Goal: Task Accomplishment & Management: Manage account settings

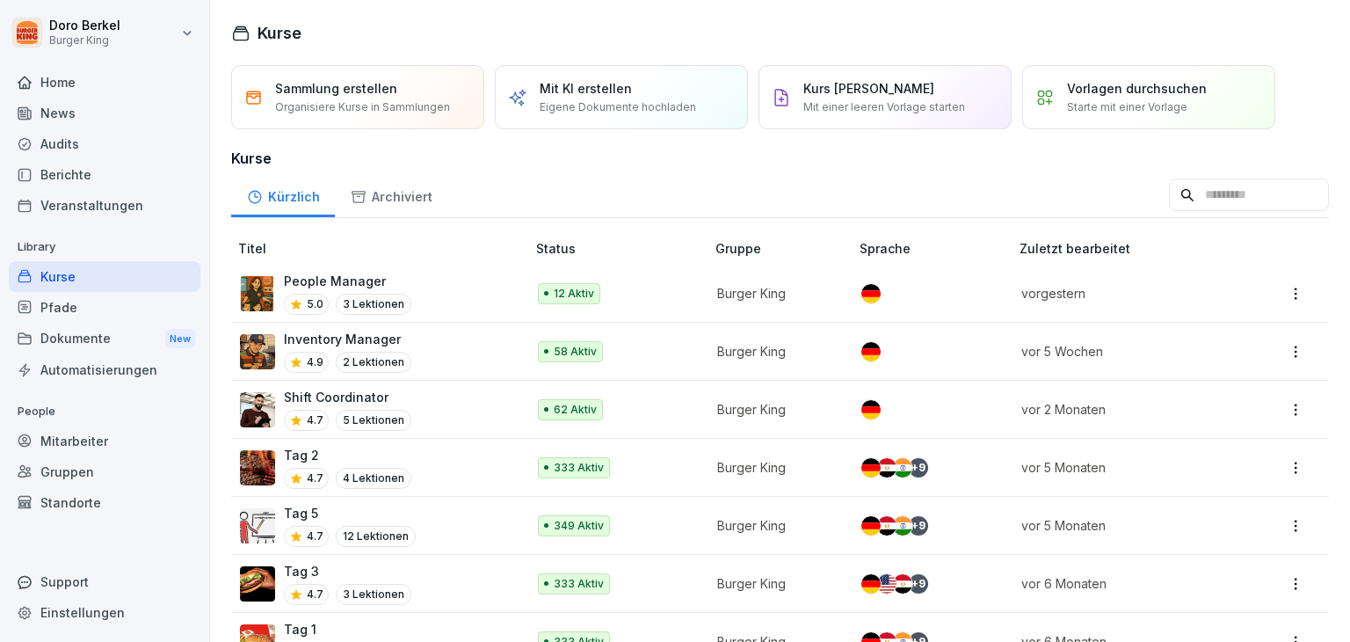
click at [77, 437] on div "Mitarbeiter" at bounding box center [105, 441] width 192 height 31
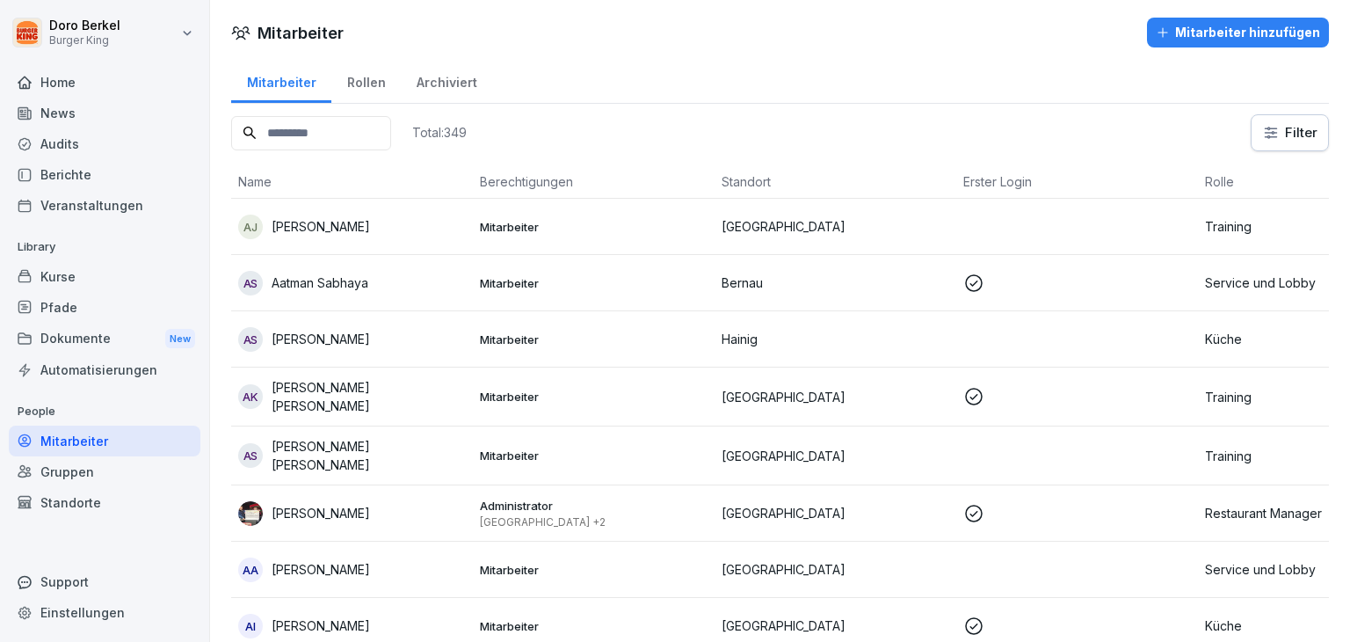
click at [314, 128] on input at bounding box center [311, 133] width 160 height 34
type input "*"
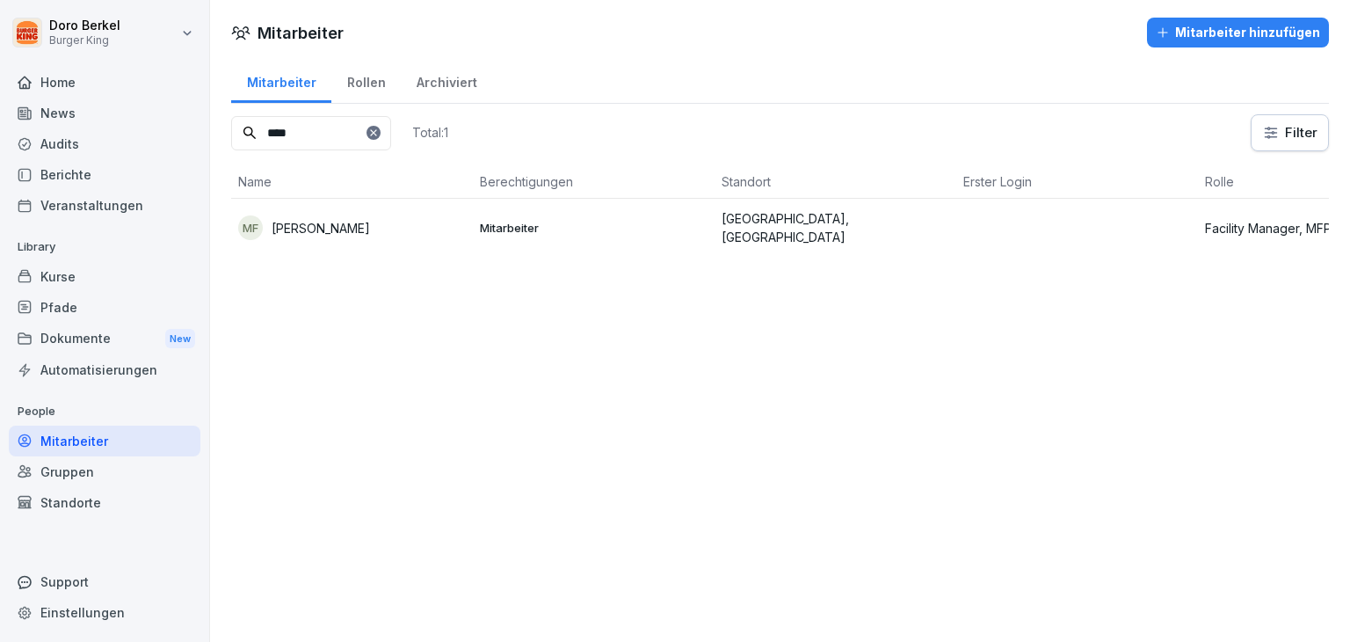
type input "****"
click at [370, 226] on p "[PERSON_NAME]" at bounding box center [321, 228] width 98 height 18
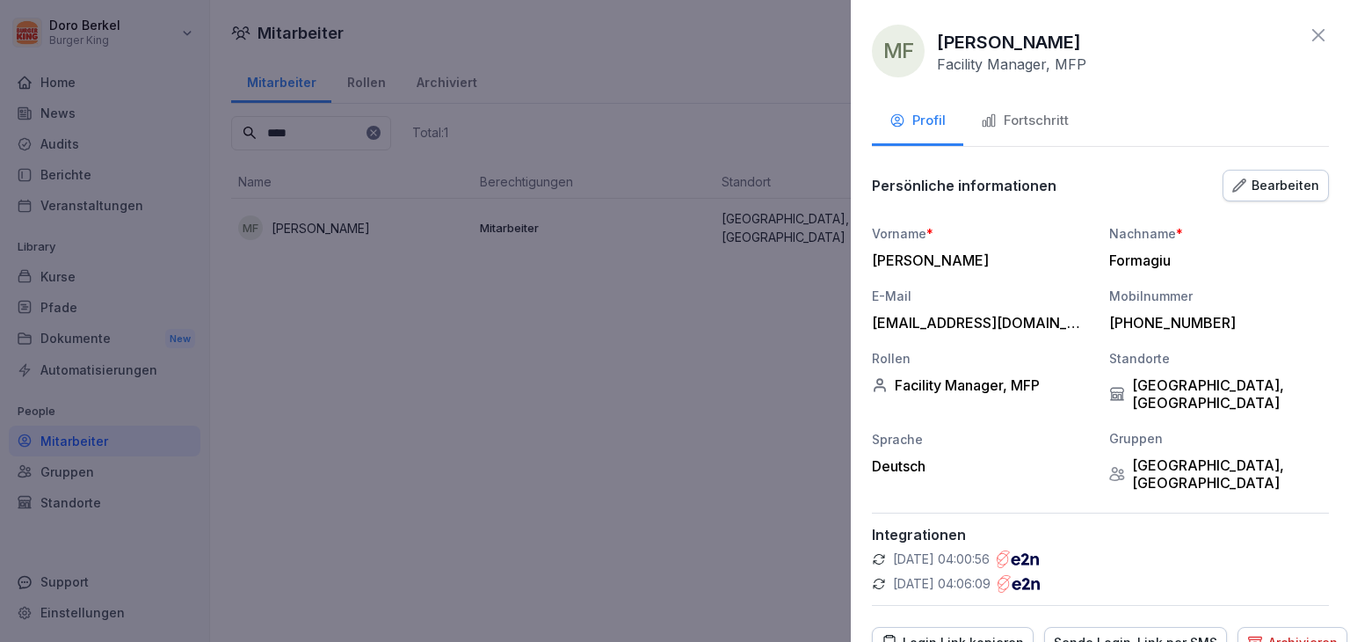
scroll to position [49, 0]
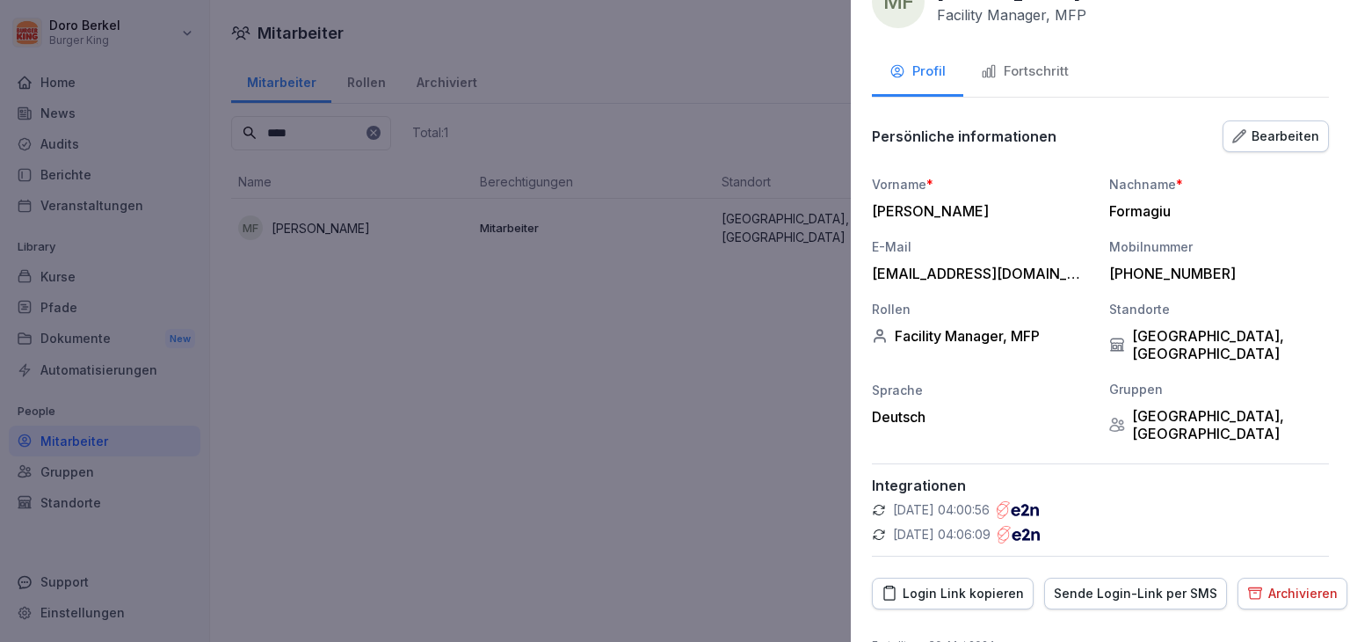
click at [1258, 133] on div "Bearbeiten" at bounding box center [1276, 136] width 87 height 19
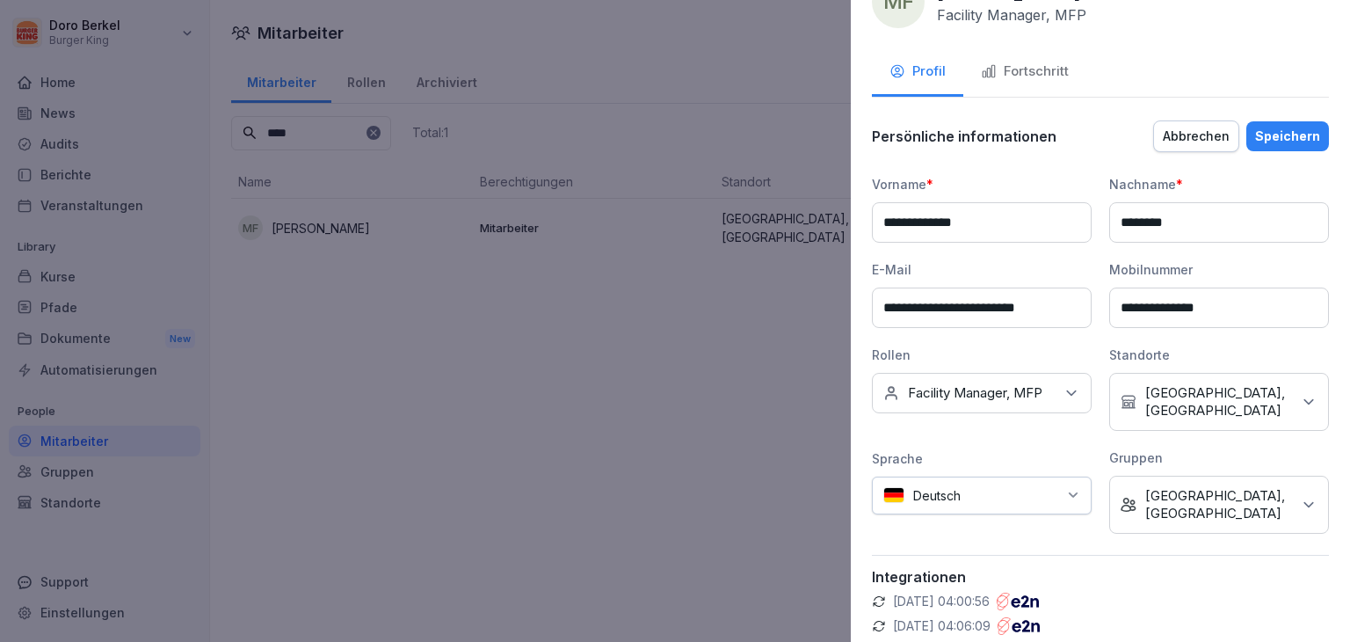
drag, startPoint x: 1073, startPoint y: 302, endPoint x: 602, endPoint y: 314, distance: 470.5
click at [602, 314] on body "**********" at bounding box center [675, 321] width 1350 height 642
type input "**********"
click at [1258, 127] on div "Speichern" at bounding box center [1288, 136] width 65 height 19
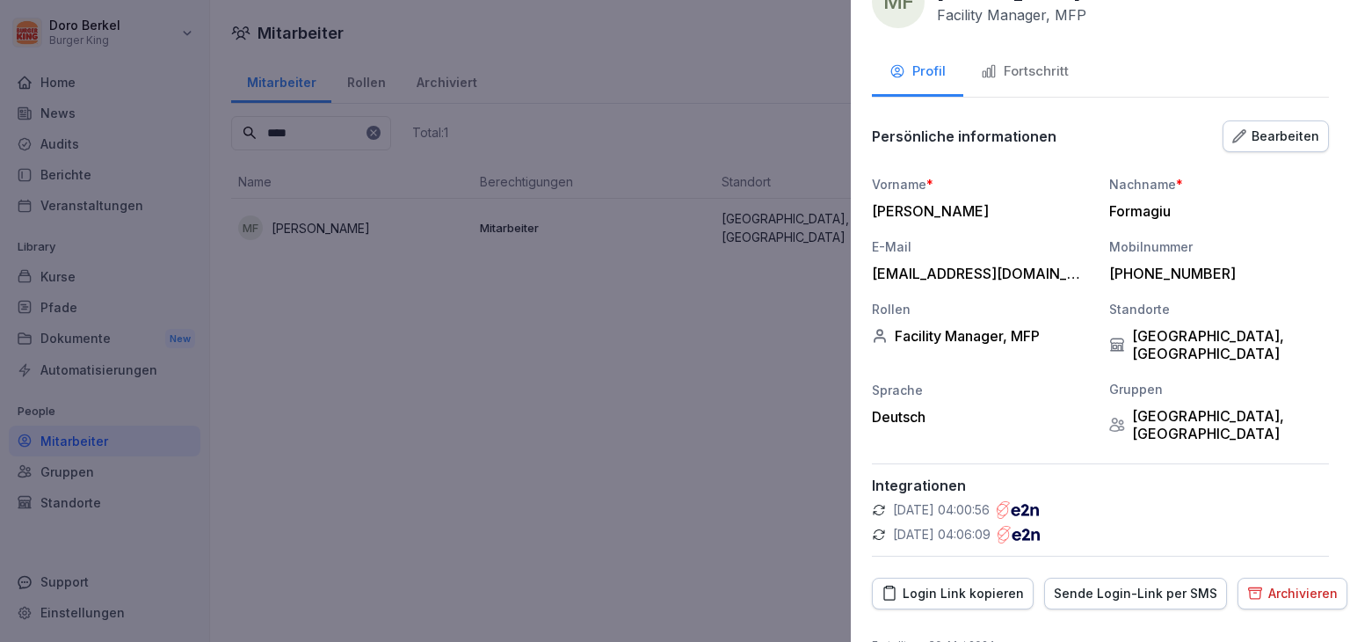
click at [394, 433] on div at bounding box center [675, 321] width 1350 height 642
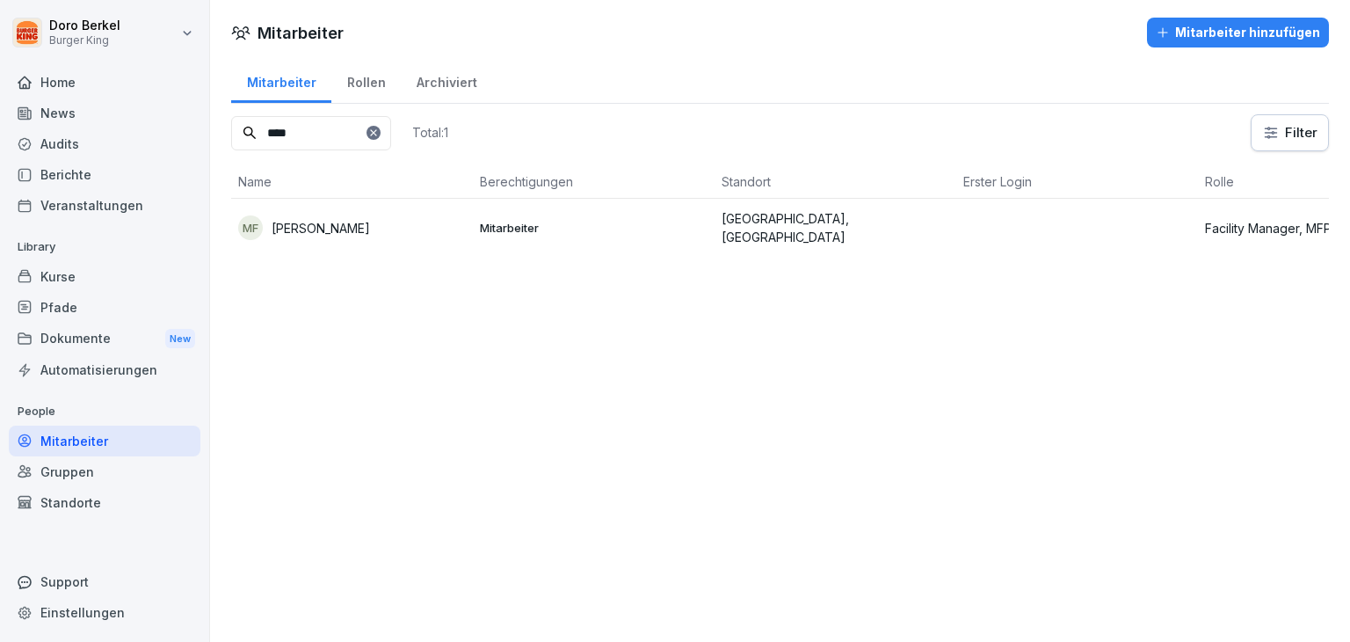
drag, startPoint x: 300, startPoint y: 130, endPoint x: 284, endPoint y: 127, distance: 16.0
click at [293, 128] on input "****" at bounding box center [311, 133] width 160 height 34
type input "*"
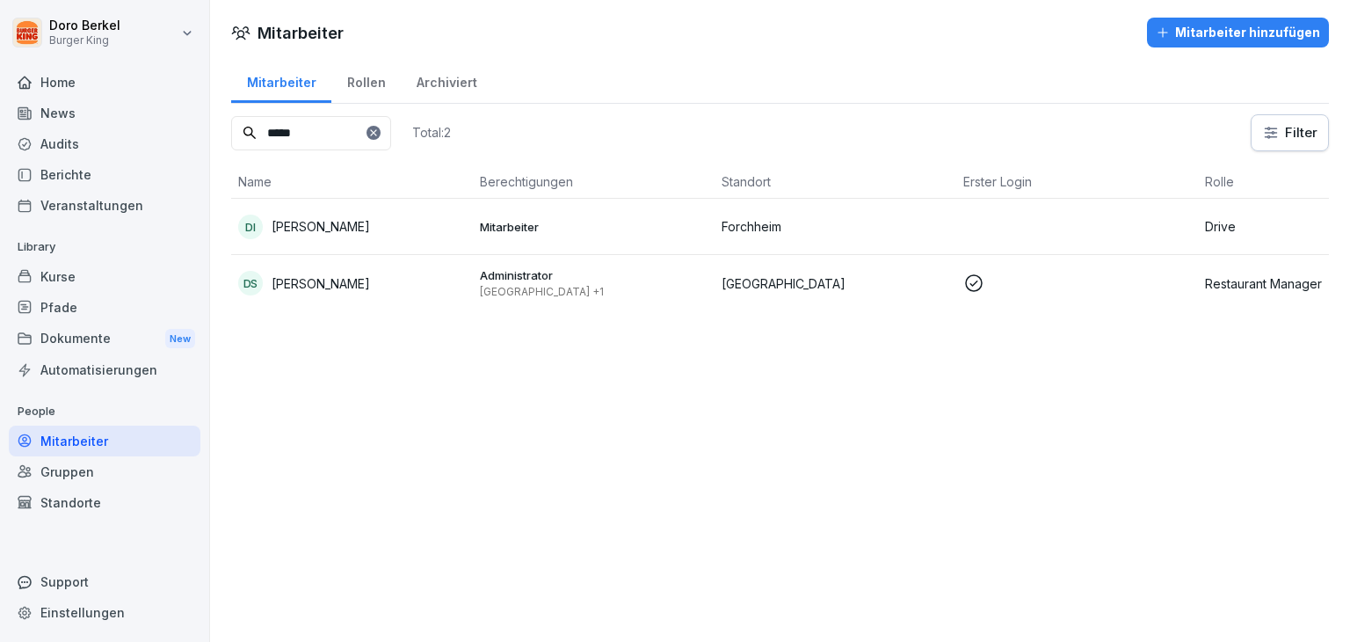
type input "*****"
click at [296, 287] on p "[PERSON_NAME]" at bounding box center [321, 283] width 98 height 18
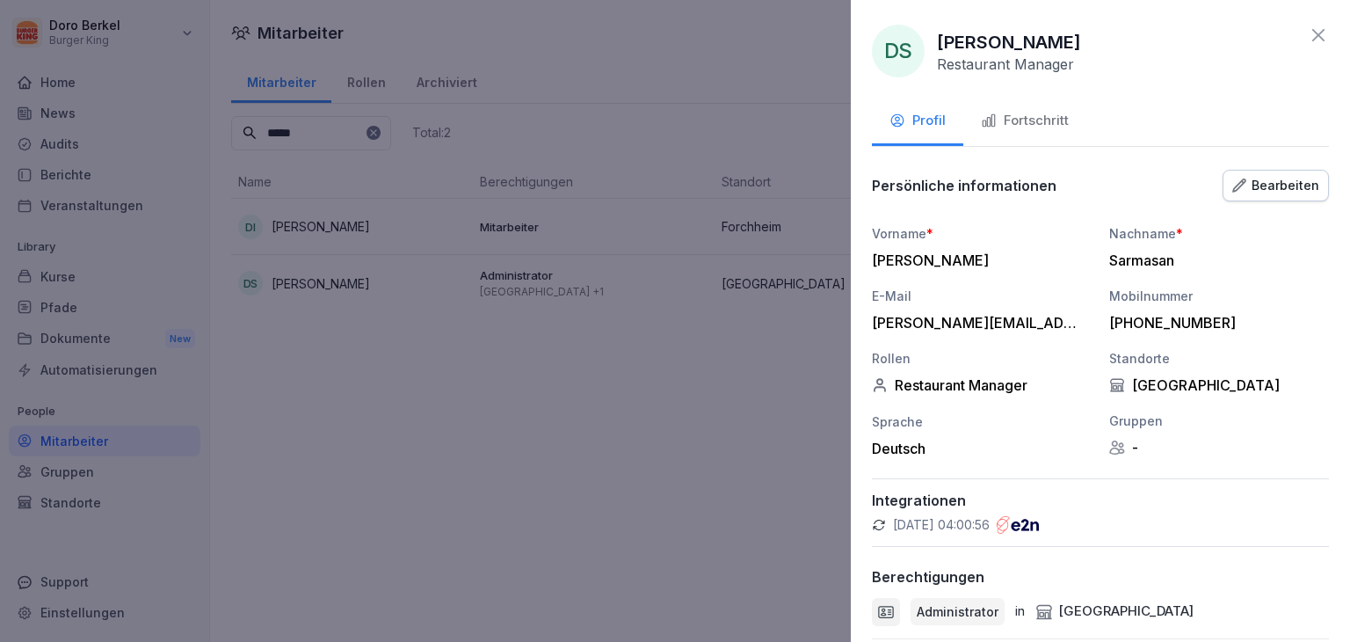
click at [1294, 39] on div "DS Diana Sarmasan Restaurant Manager" at bounding box center [1100, 51] width 457 height 53
click at [1313, 33] on icon at bounding box center [1319, 35] width 12 height 12
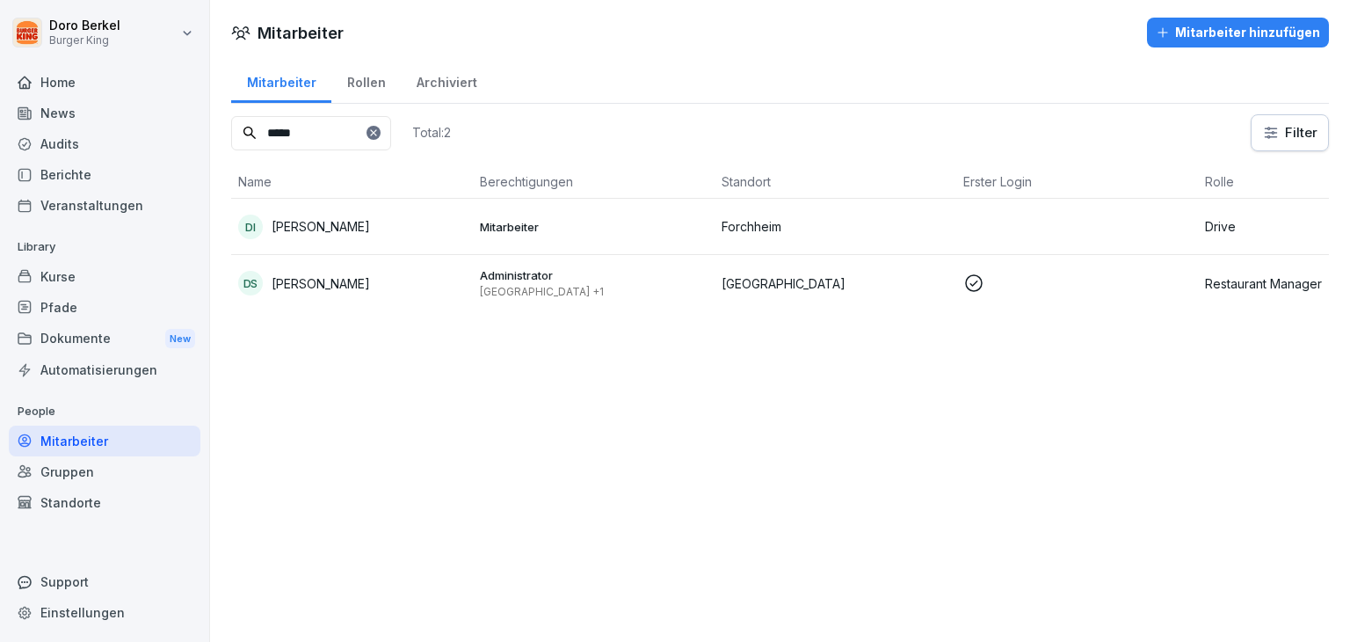
click at [102, 437] on div "Mitarbeiter" at bounding box center [105, 441] width 192 height 31
click at [53, 261] on div "Kurse" at bounding box center [105, 276] width 192 height 31
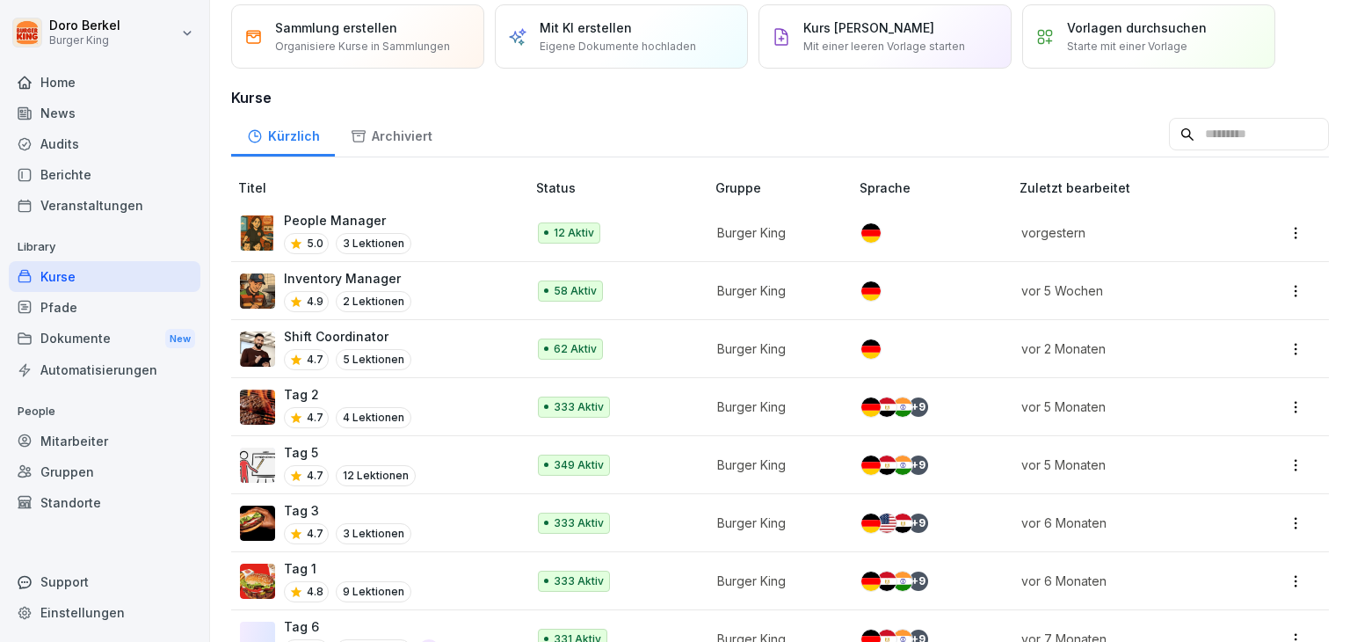
scroll to position [88, 0]
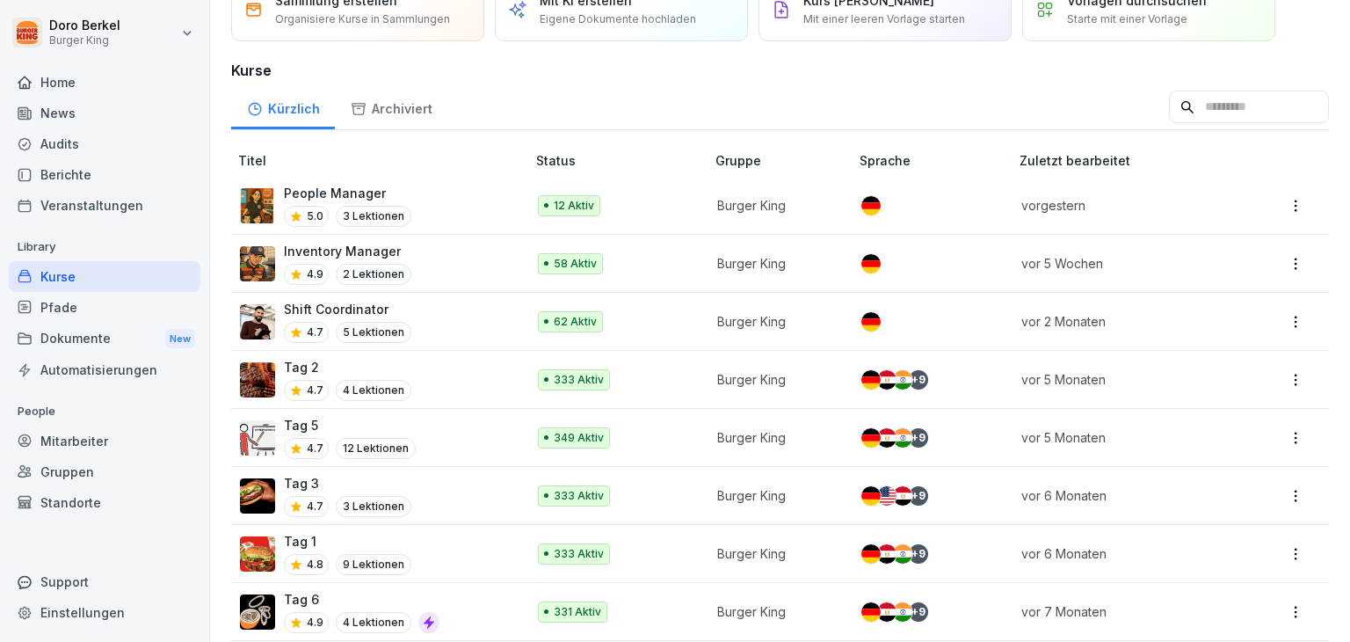
click at [346, 300] on p "Shift Coordinator" at bounding box center [347, 309] width 127 height 18
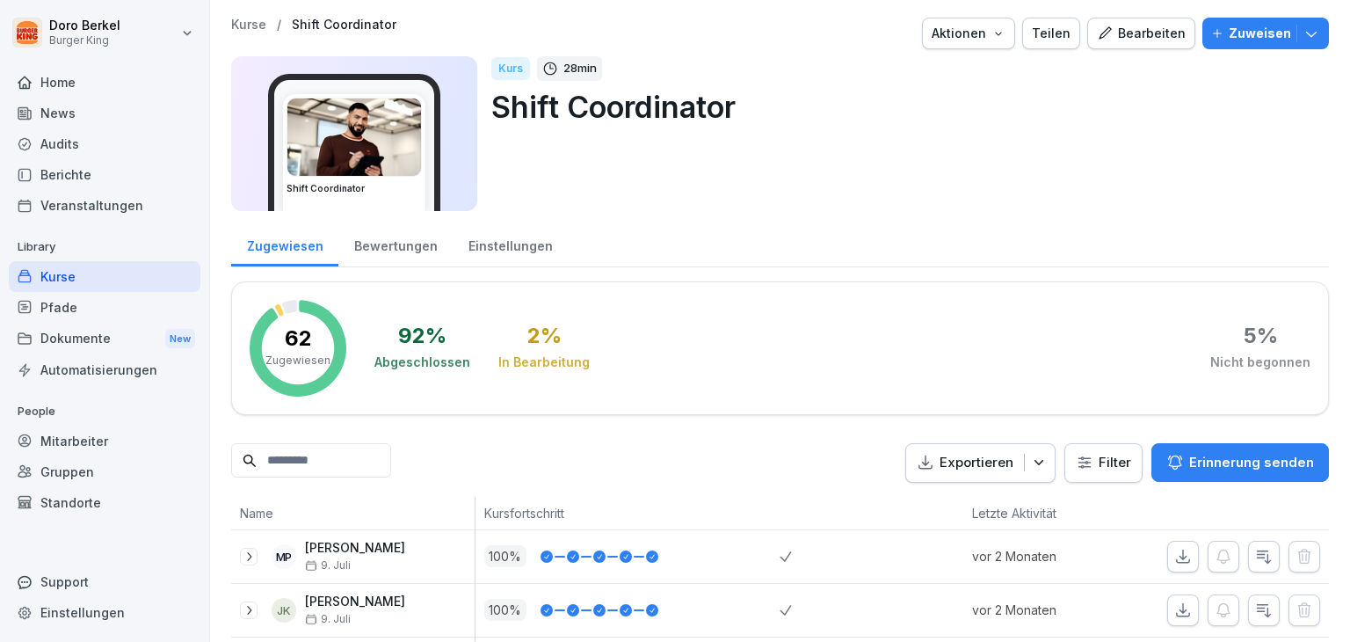
click at [487, 244] on div "Einstellungen" at bounding box center [510, 244] width 115 height 45
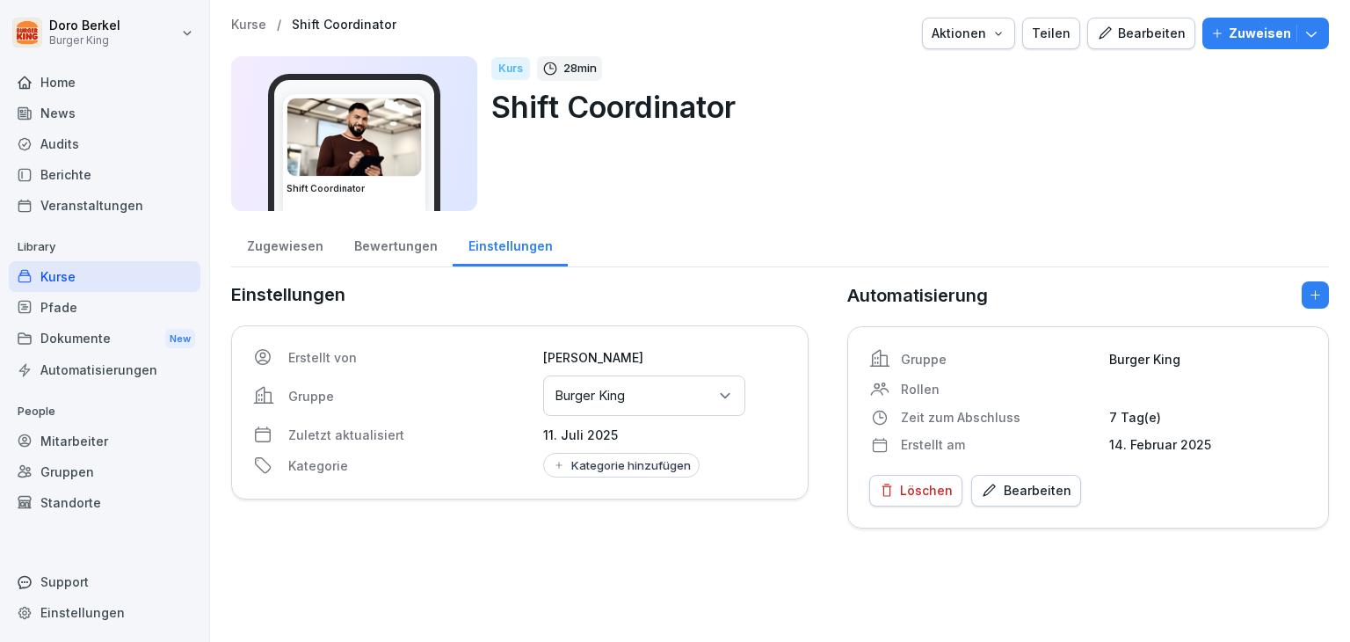
click at [1016, 484] on div "Bearbeiten" at bounding box center [1026, 490] width 91 height 19
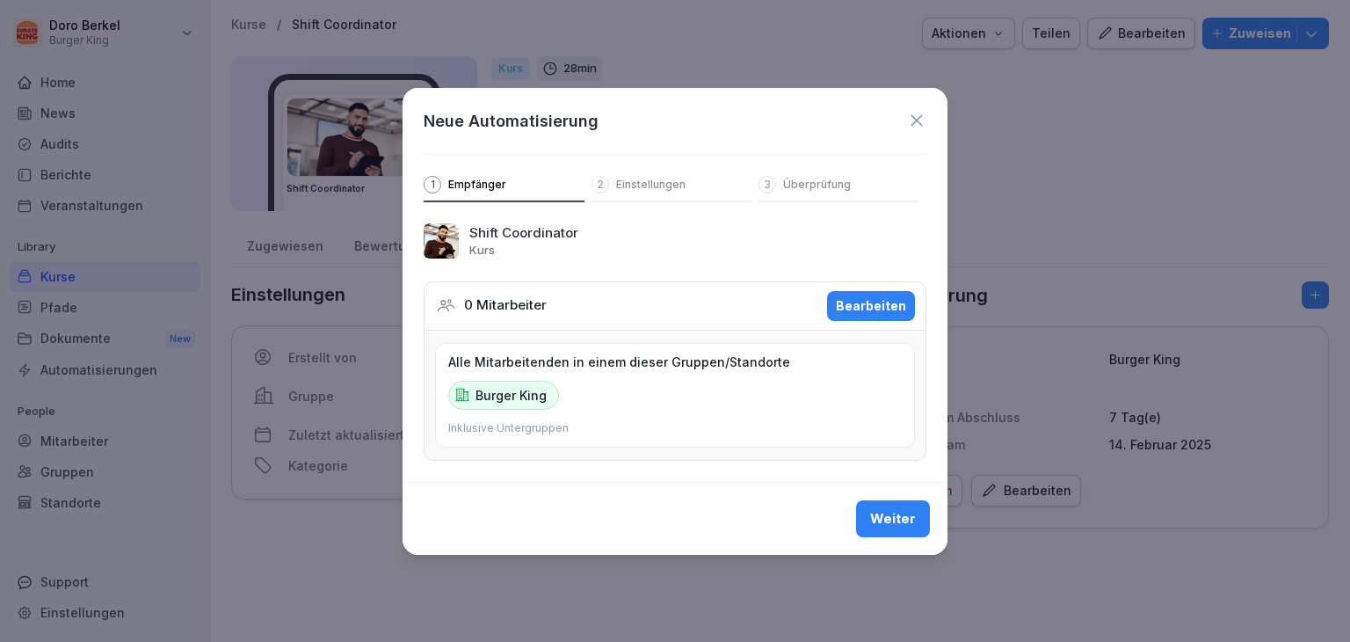
click at [516, 394] on p "Burger King" at bounding box center [511, 395] width 71 height 18
click at [911, 112] on icon at bounding box center [916, 120] width 19 height 19
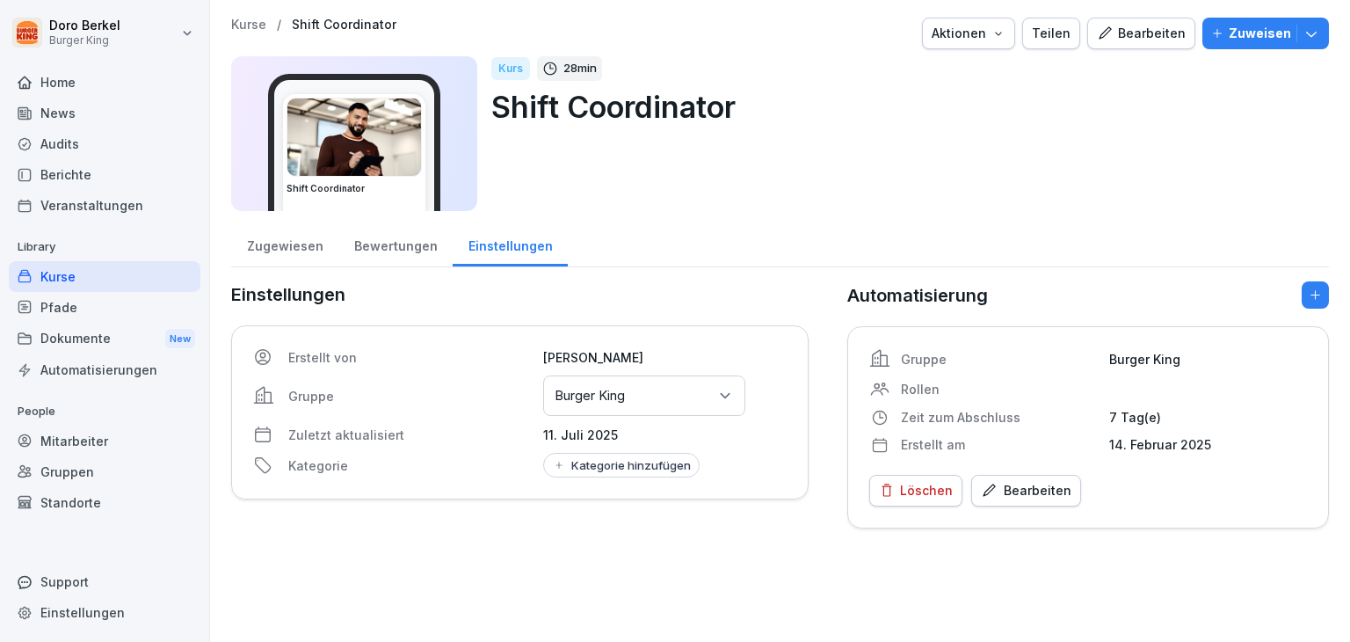
click at [271, 251] on div "Zugewiesen" at bounding box center [284, 244] width 107 height 45
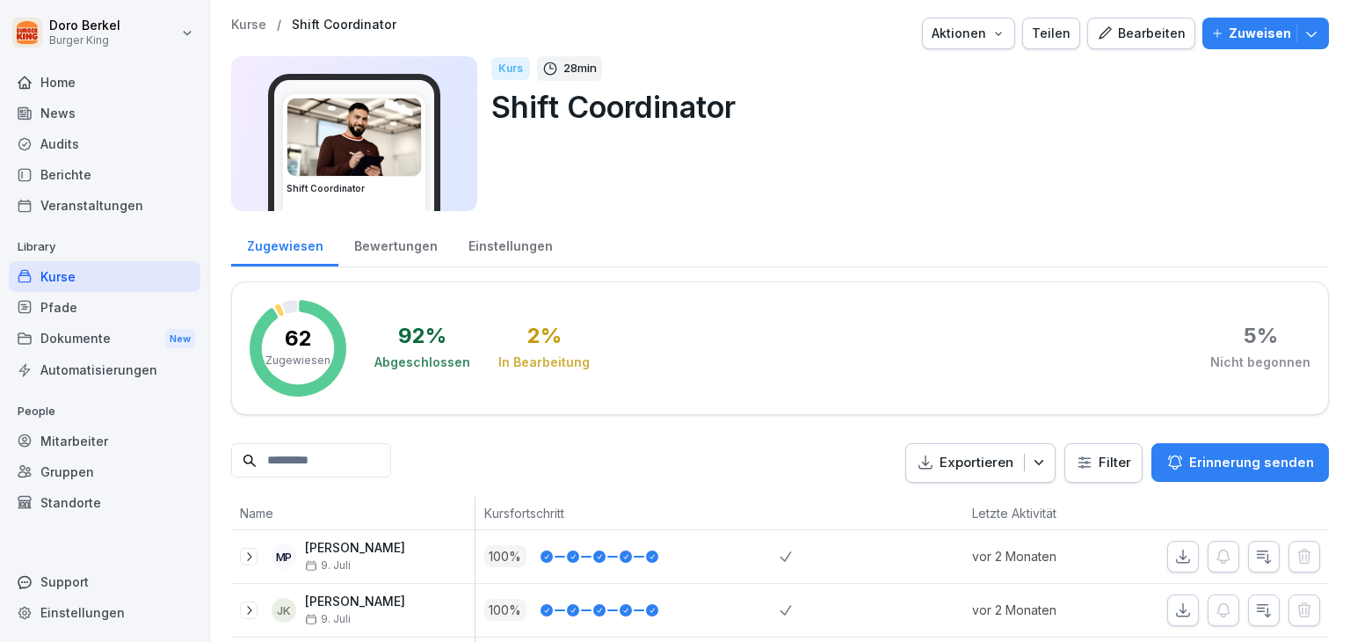
click at [78, 277] on div "Kurse" at bounding box center [105, 276] width 192 height 31
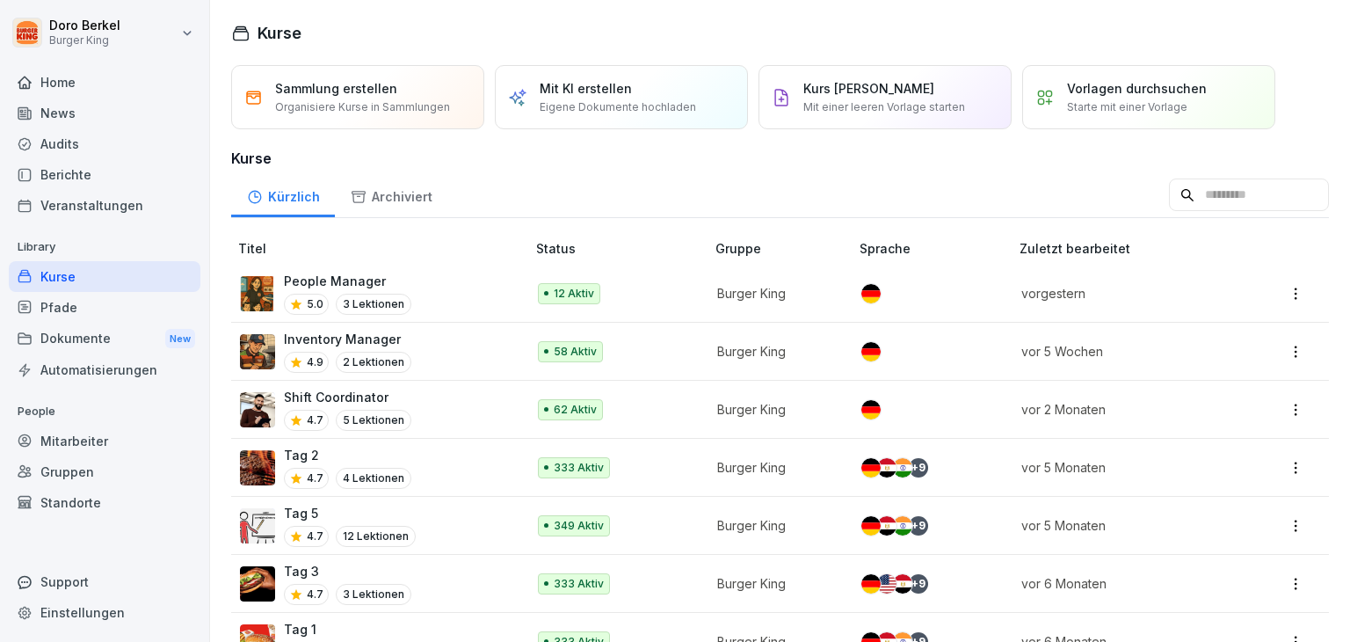
click at [321, 335] on p "Inventory Manager" at bounding box center [347, 339] width 127 height 18
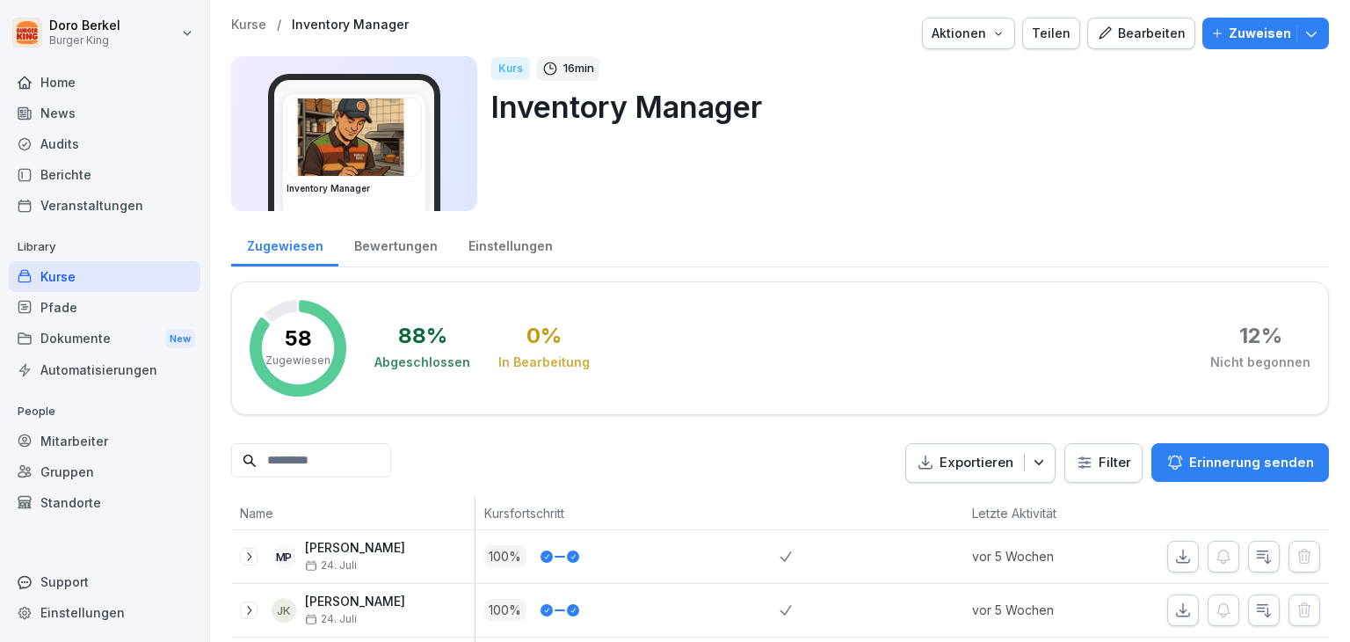
click at [500, 245] on div "Einstellungen" at bounding box center [510, 244] width 115 height 45
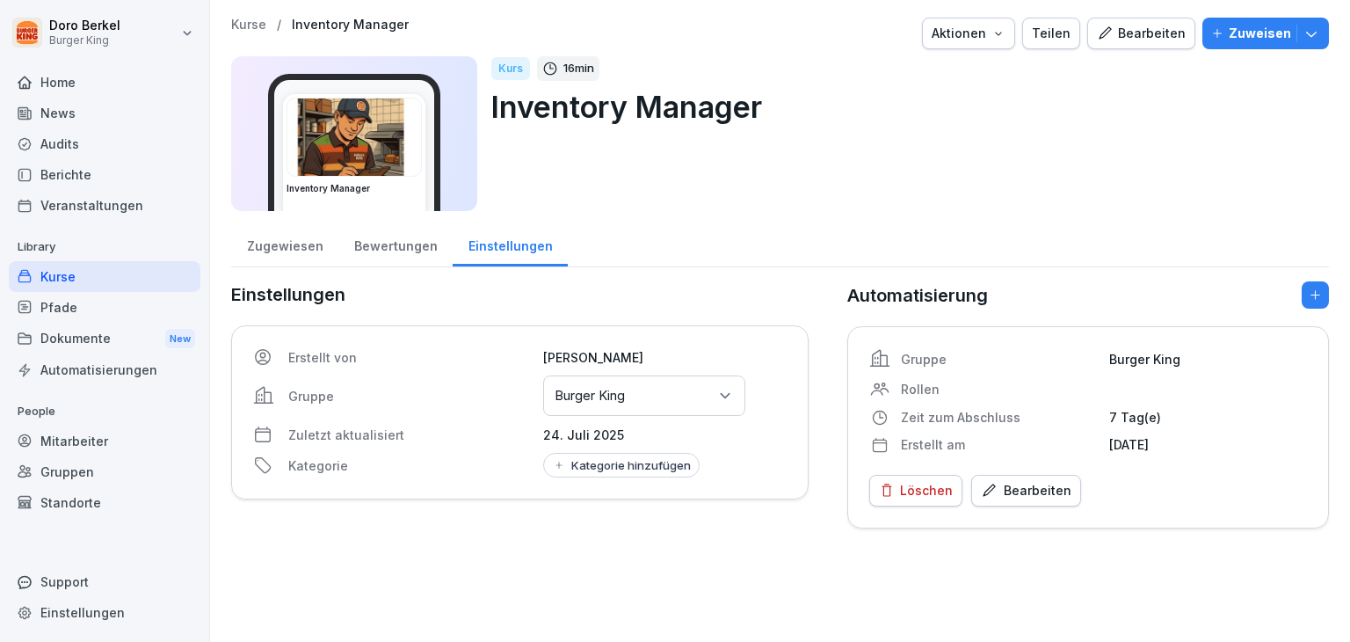
click at [1021, 492] on div "Bearbeiten" at bounding box center [1026, 490] width 91 height 19
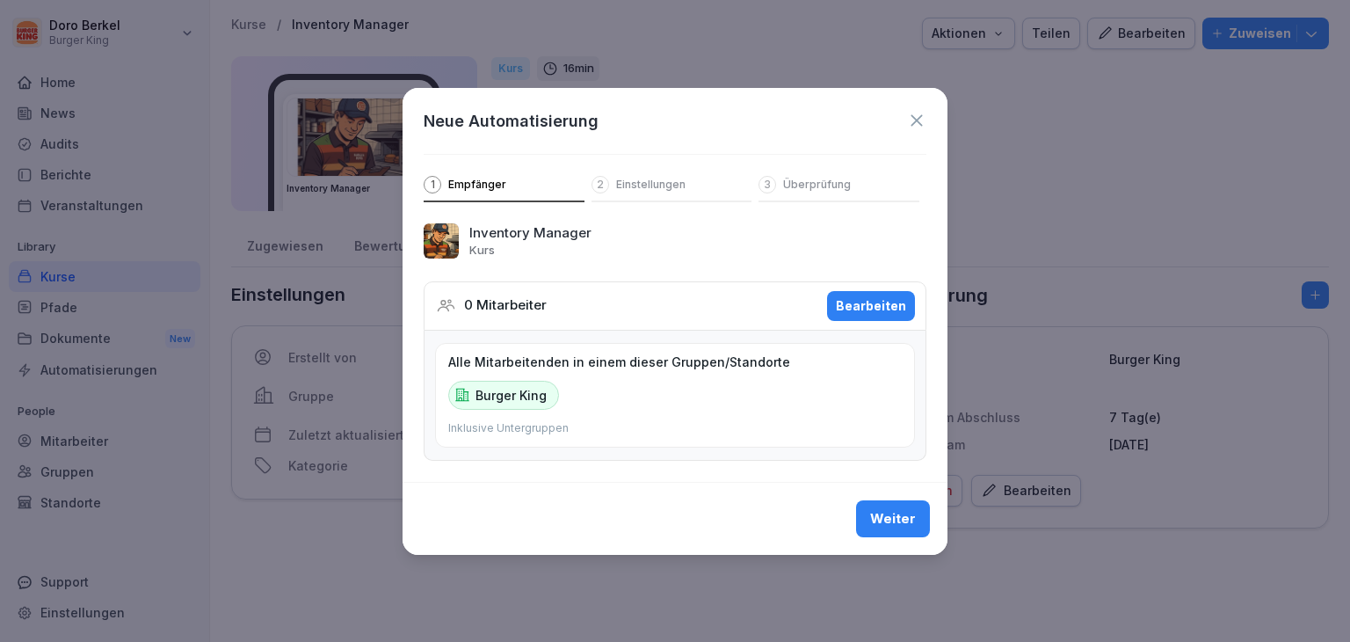
click at [849, 307] on div "Bearbeiten" at bounding box center [871, 305] width 70 height 19
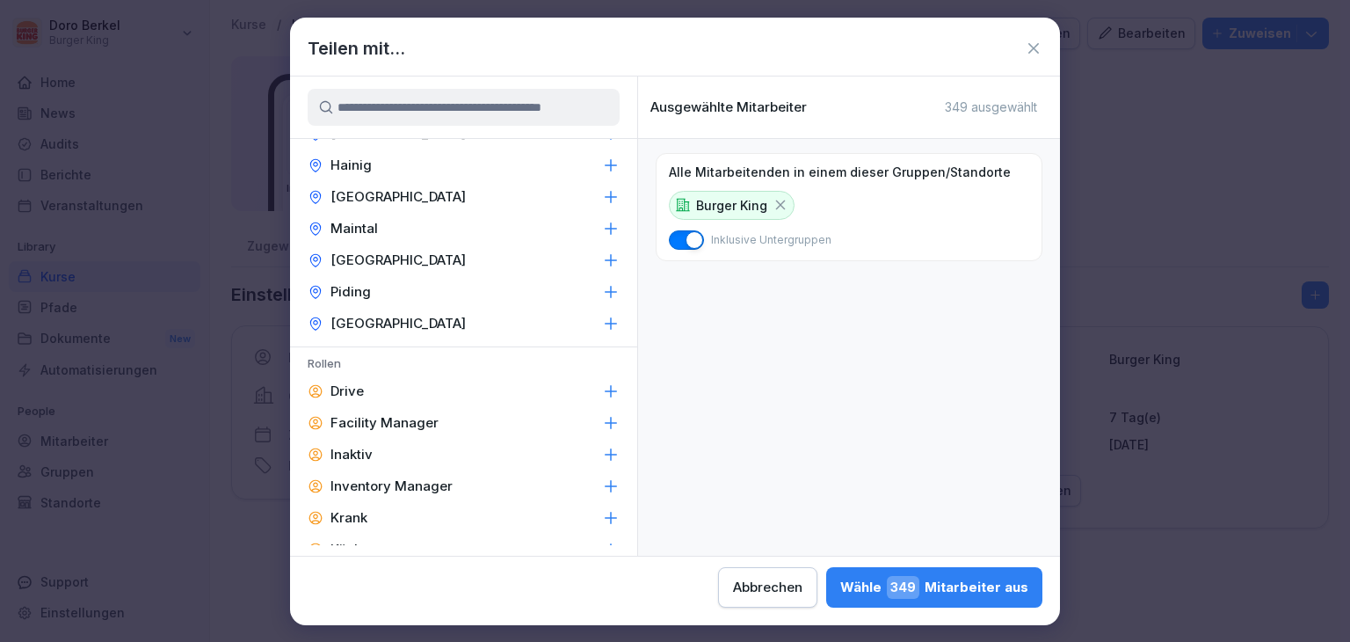
scroll to position [791, 0]
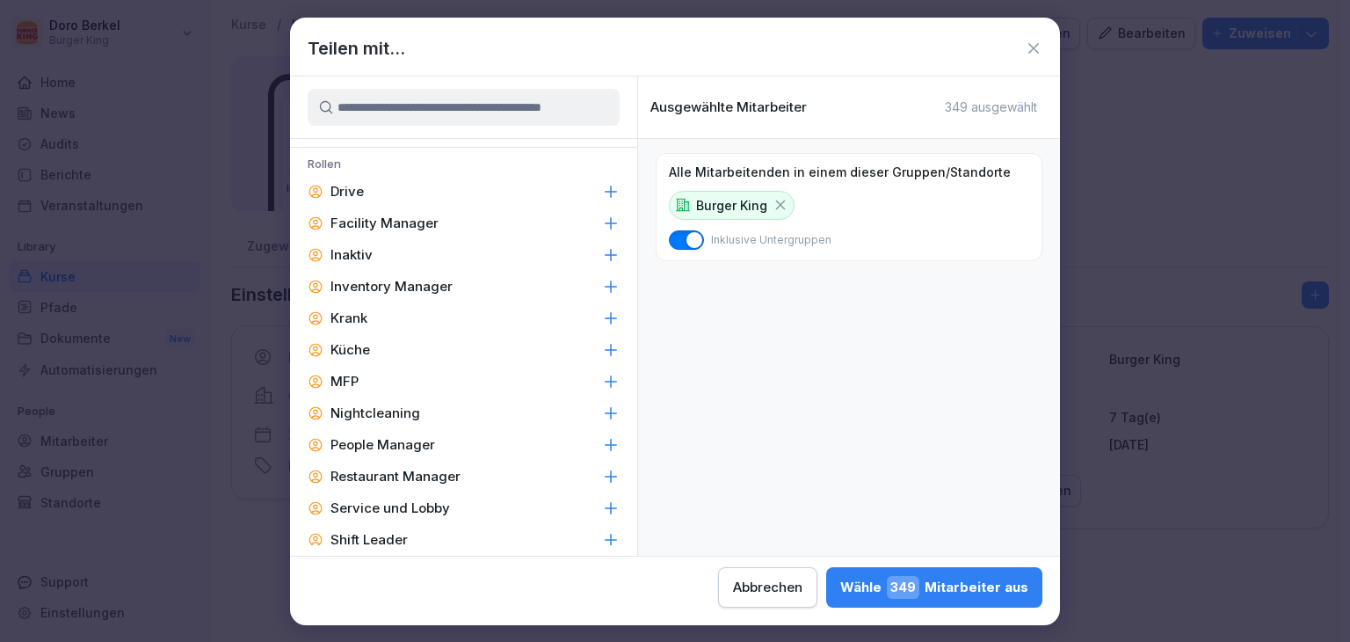
click at [1027, 46] on icon at bounding box center [1034, 49] width 18 height 18
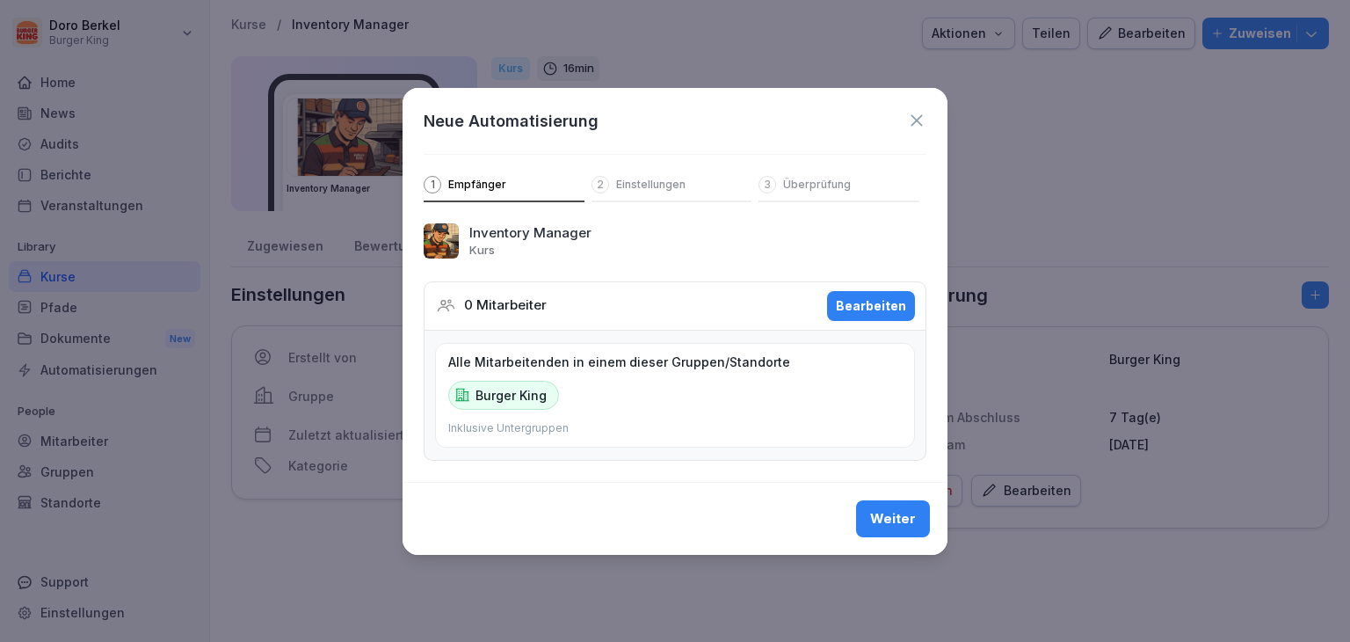
click at [886, 314] on div "Bearbeiten" at bounding box center [871, 305] width 70 height 19
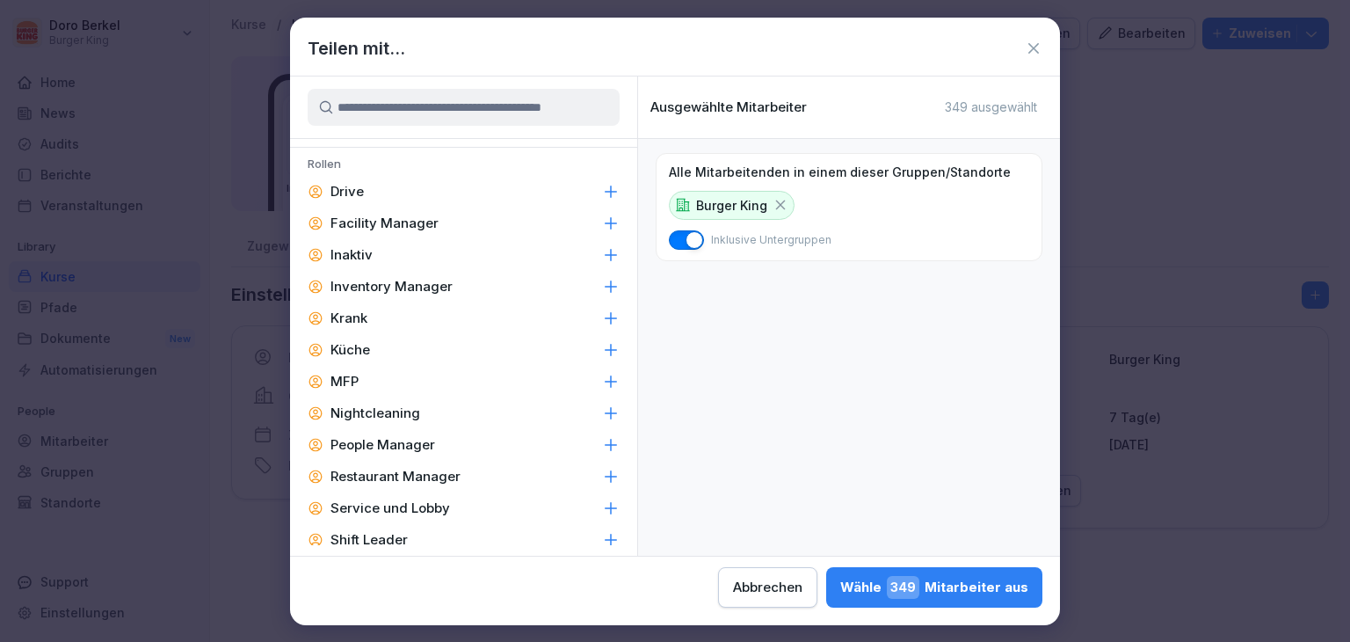
click at [450, 288] on div "Inventory Manager" at bounding box center [463, 287] width 347 height 32
click at [457, 443] on div "People Manager" at bounding box center [463, 445] width 347 height 32
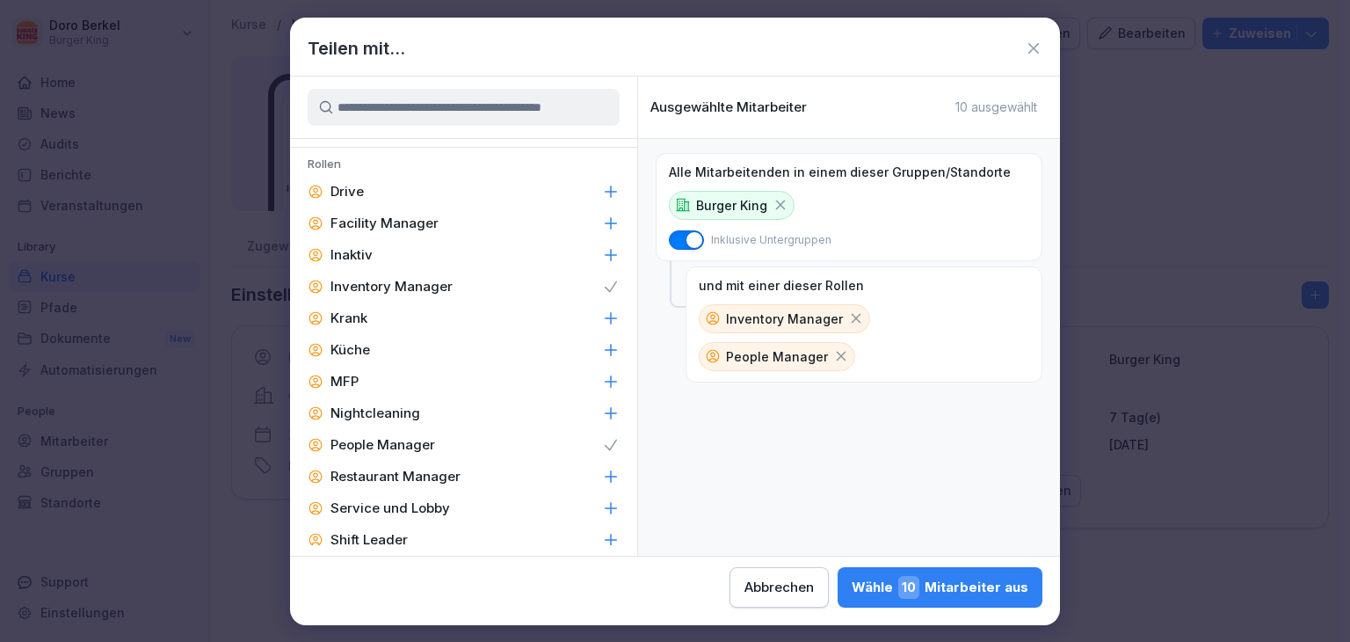
click at [459, 477] on div "Restaurant Manager" at bounding box center [463, 477] width 347 height 32
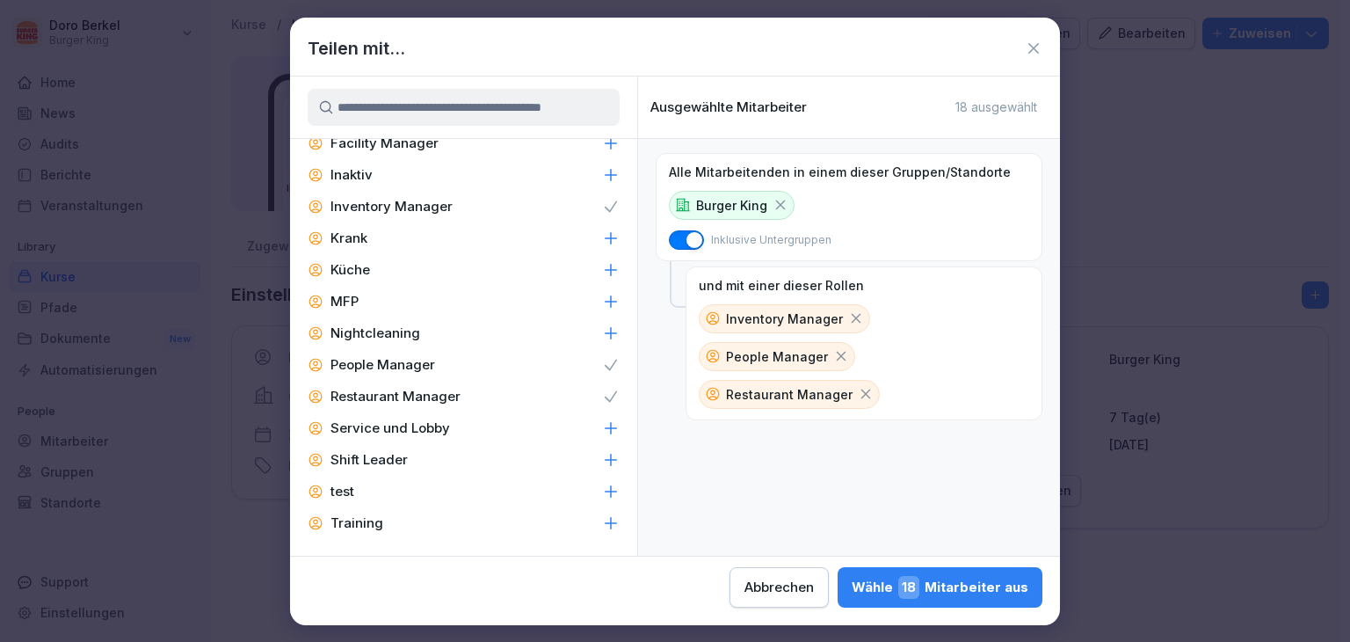
click at [951, 596] on div "Wähle 18 Mitarbeiter aus" at bounding box center [940, 587] width 177 height 23
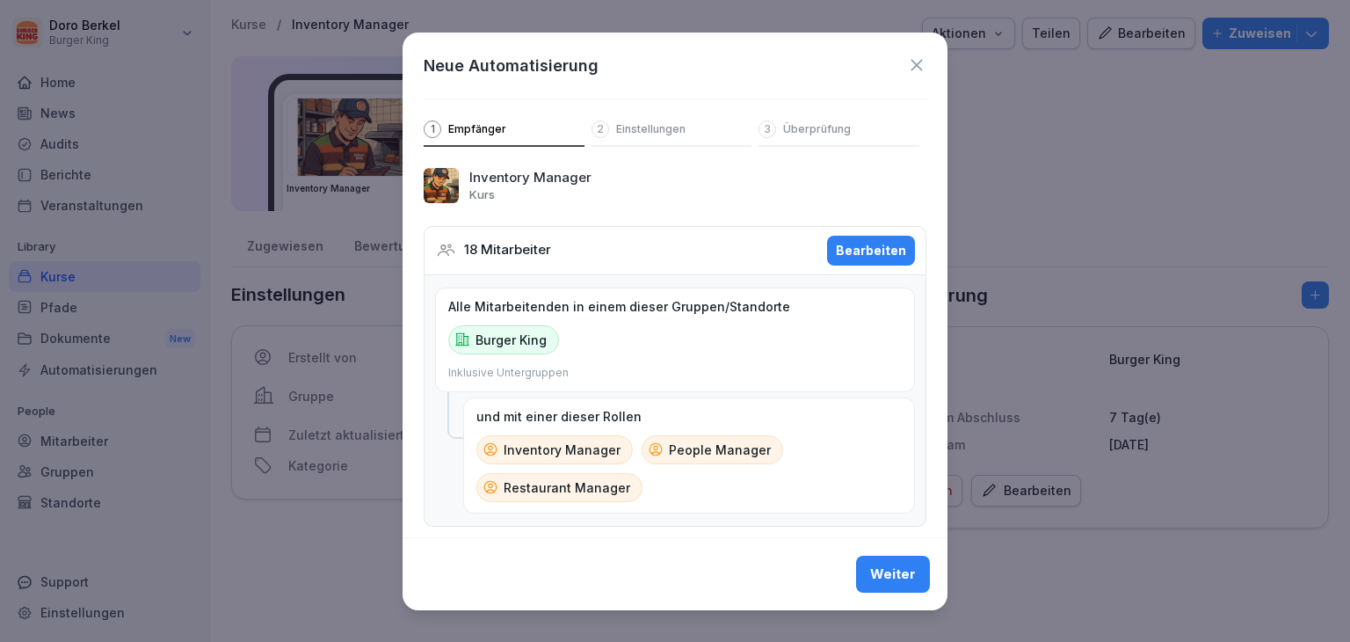
click at [886, 579] on div "Weiter" at bounding box center [893, 573] width 46 height 19
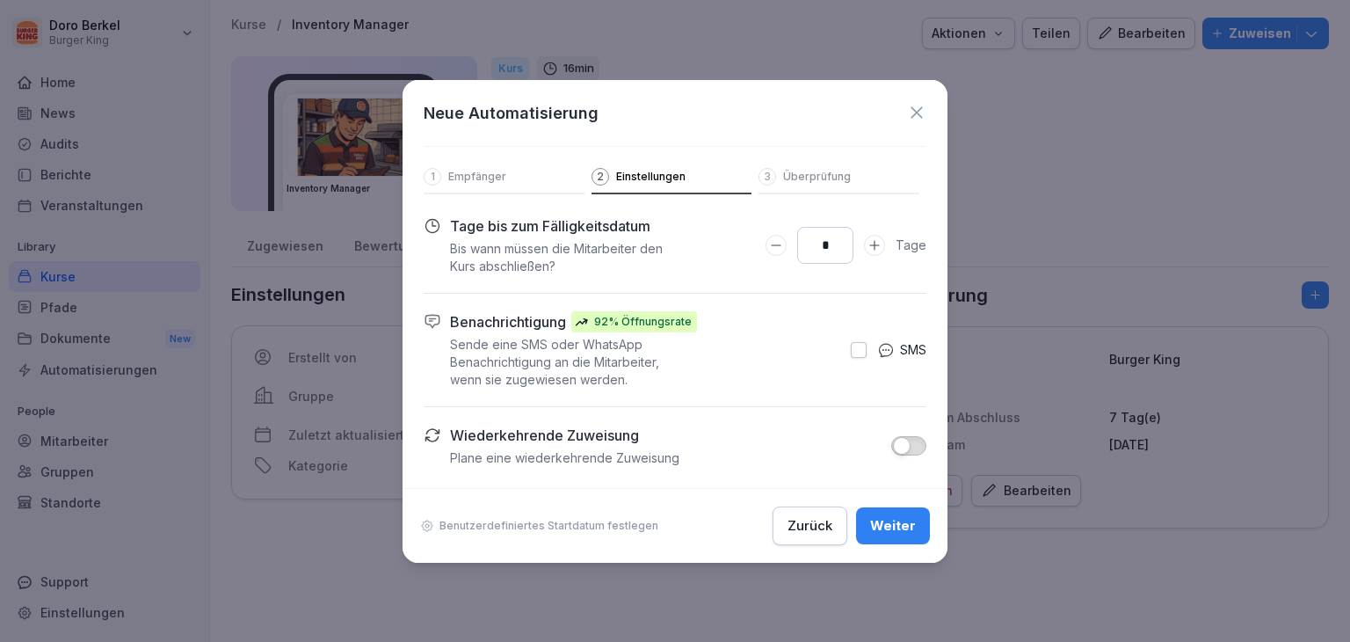
click at [870, 521] on button "Weiter" at bounding box center [893, 525] width 74 height 37
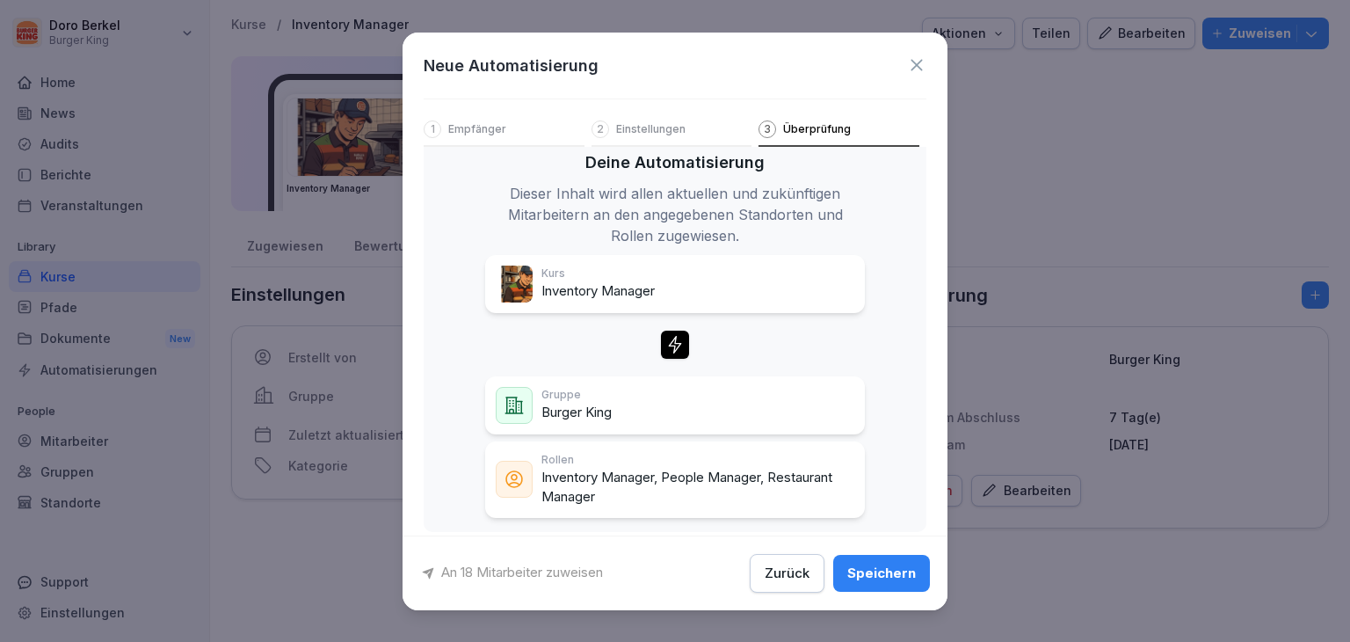
scroll to position [48, 0]
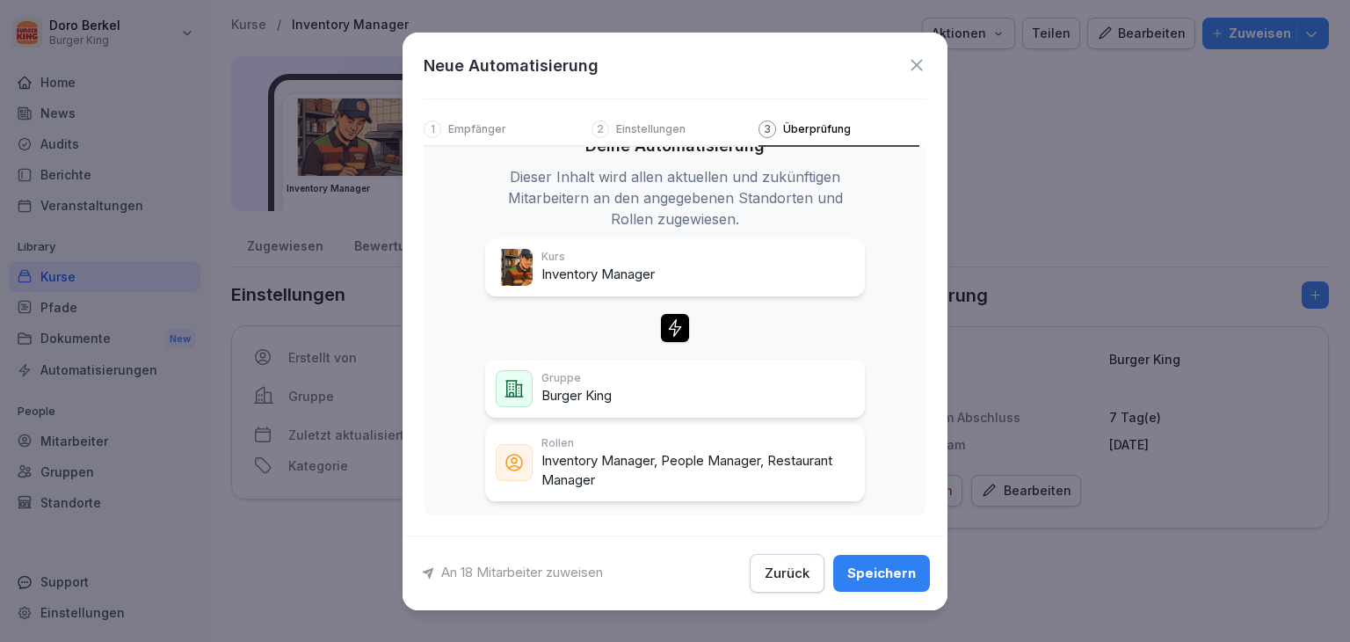
click at [872, 580] on div "Speichern" at bounding box center [882, 573] width 69 height 19
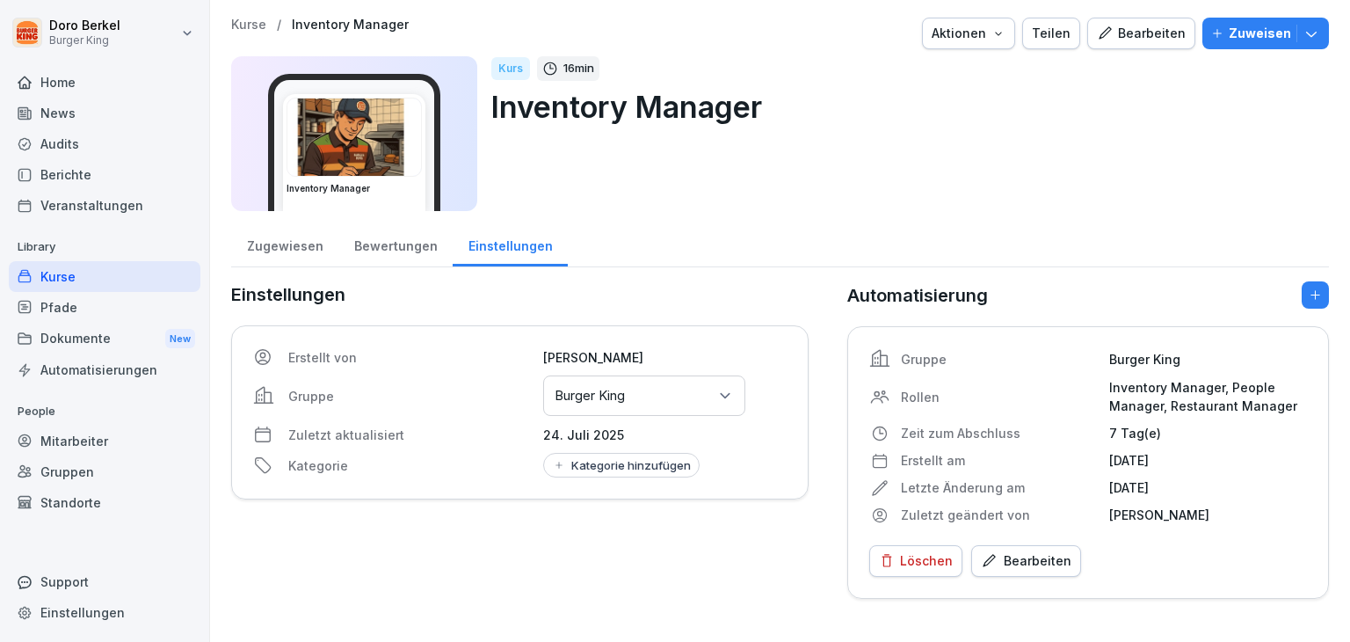
click at [79, 265] on div "Kurse" at bounding box center [105, 276] width 192 height 31
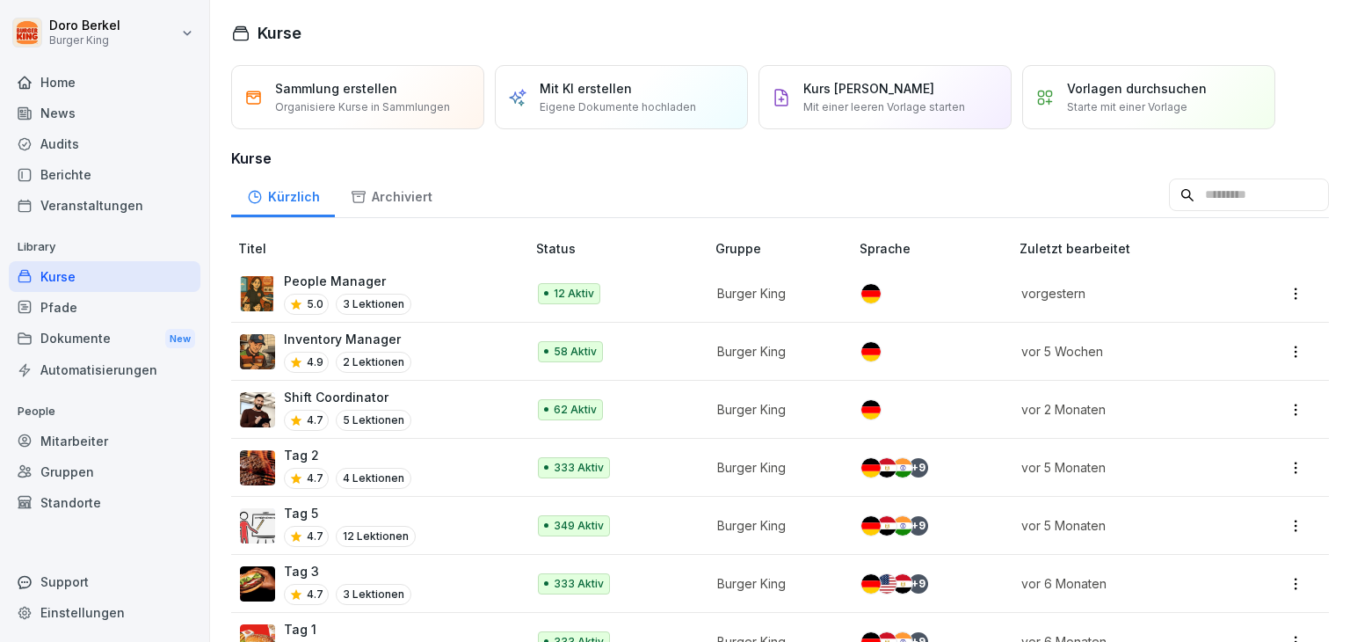
click at [332, 282] on p "People Manager" at bounding box center [347, 281] width 127 height 18
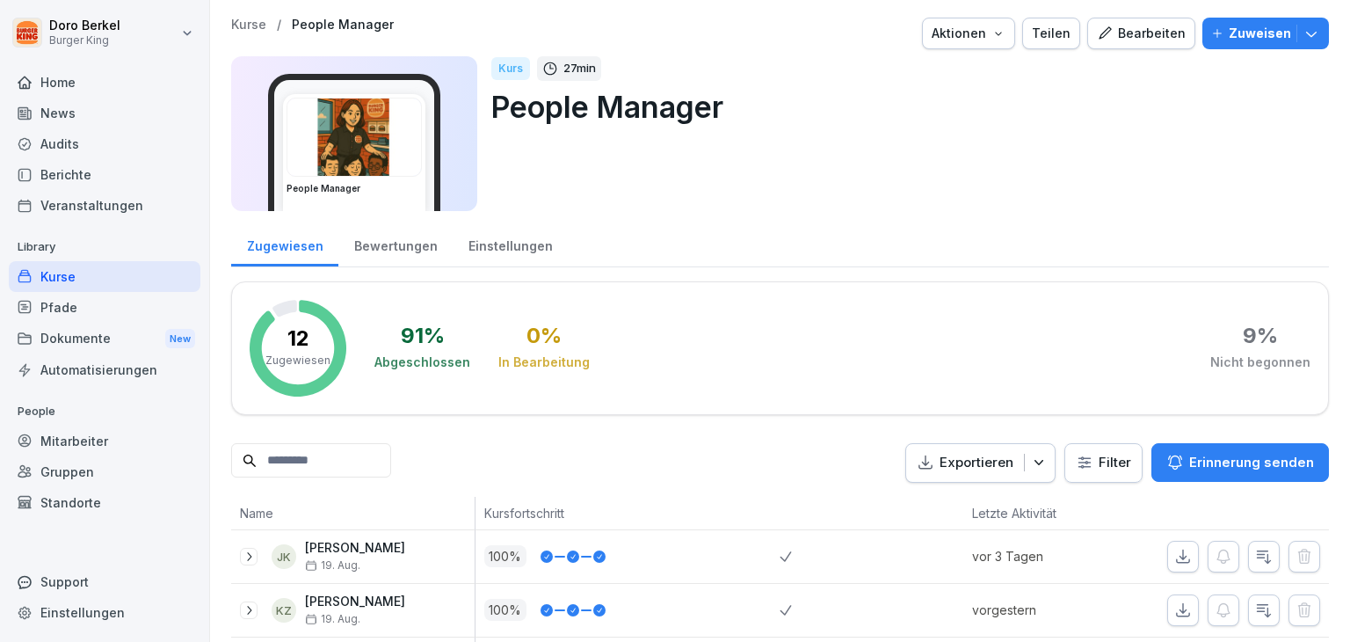
click at [491, 244] on div "Einstellungen" at bounding box center [510, 244] width 115 height 45
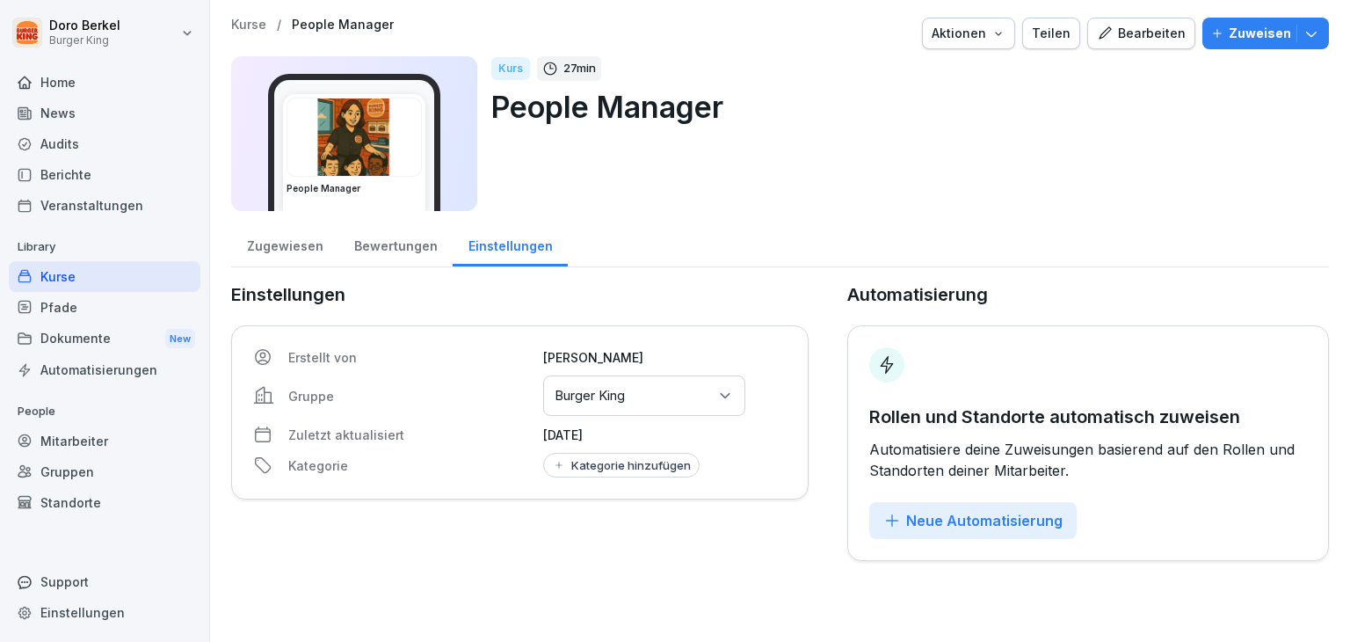
click at [943, 520] on div "Neue Automatisierung" at bounding box center [973, 520] width 179 height 19
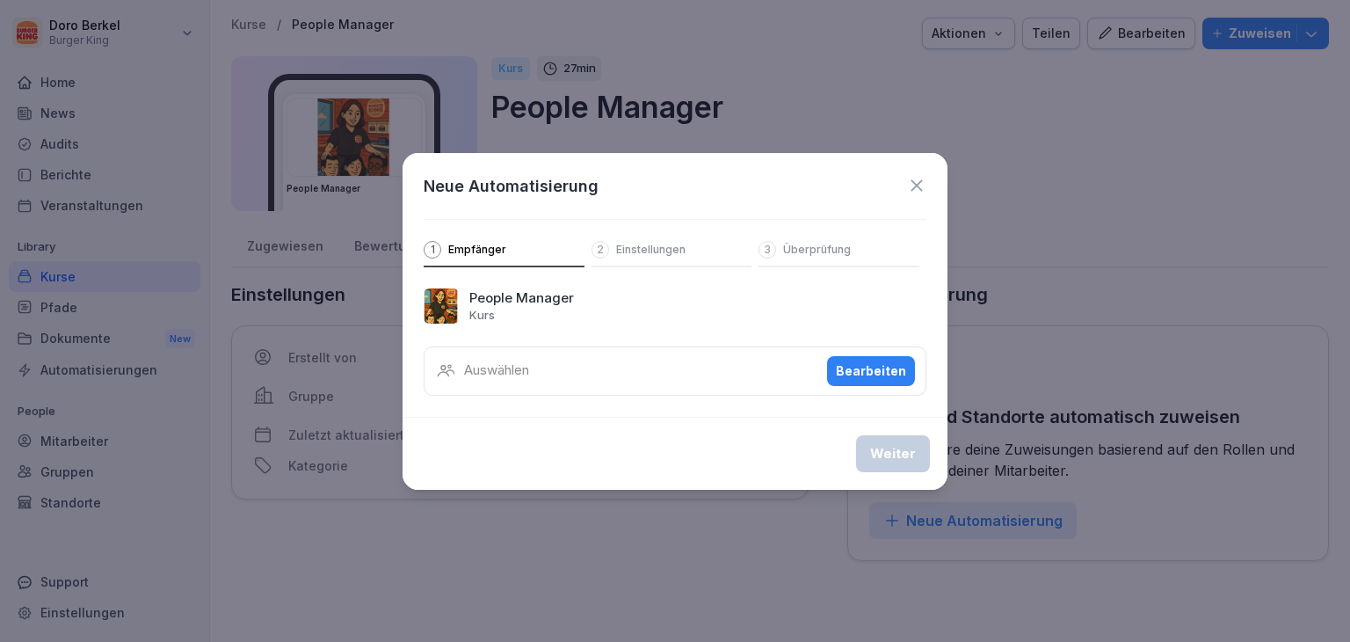
click at [939, 186] on div "Neue Automatisierung 1 Empfänger 2 Einstellungen 3 Überprüfung" at bounding box center [675, 210] width 545 height 114
click at [923, 183] on icon at bounding box center [916, 185] width 19 height 19
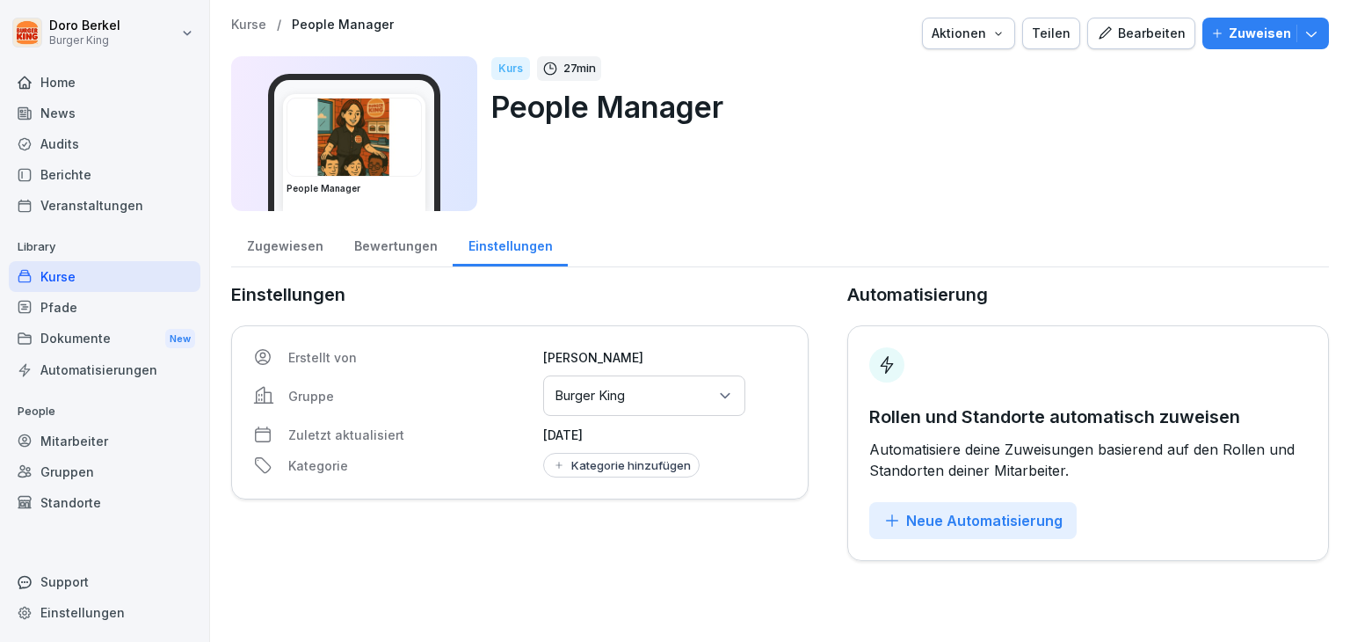
click at [273, 244] on div "Zugewiesen" at bounding box center [284, 244] width 107 height 45
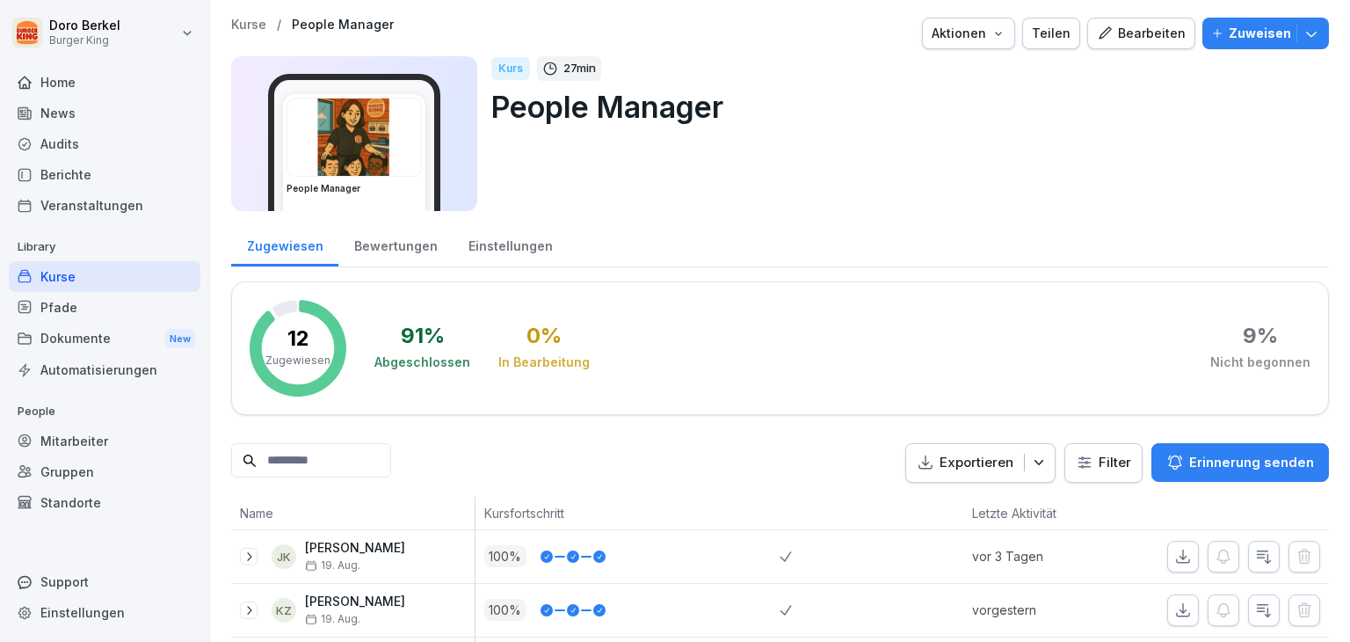
click at [517, 237] on div "Einstellungen" at bounding box center [510, 244] width 115 height 45
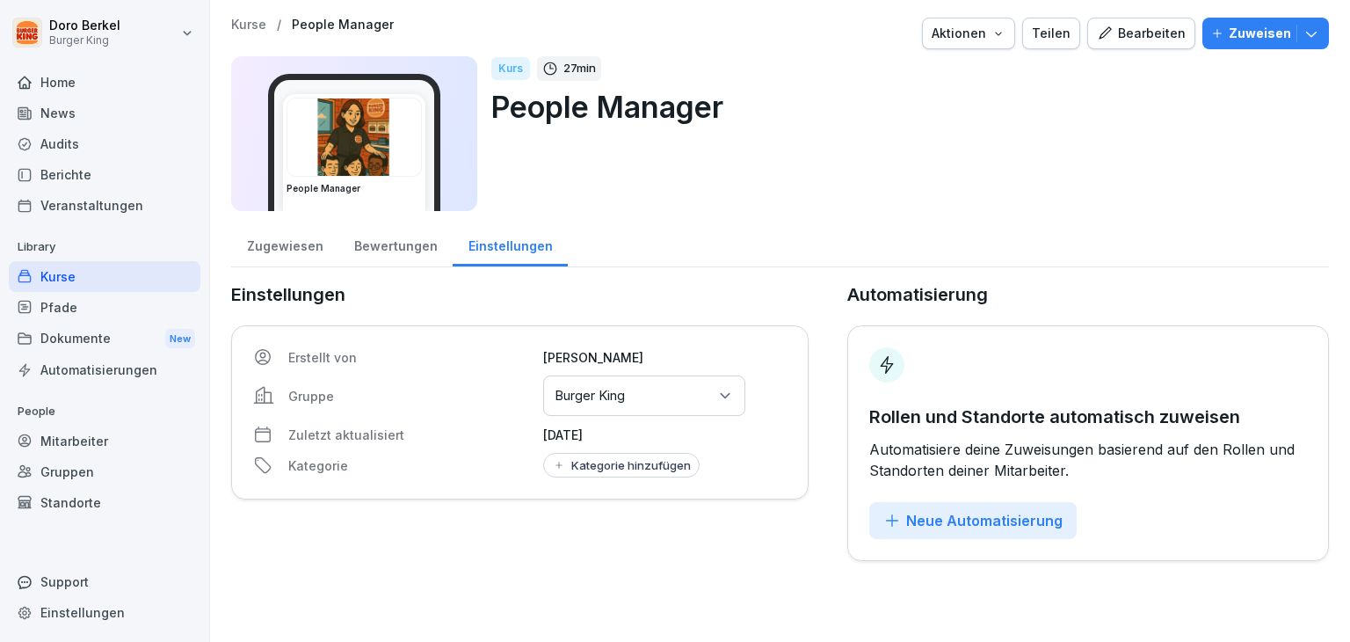
click at [964, 521] on div "Neue Automatisierung" at bounding box center [973, 520] width 179 height 19
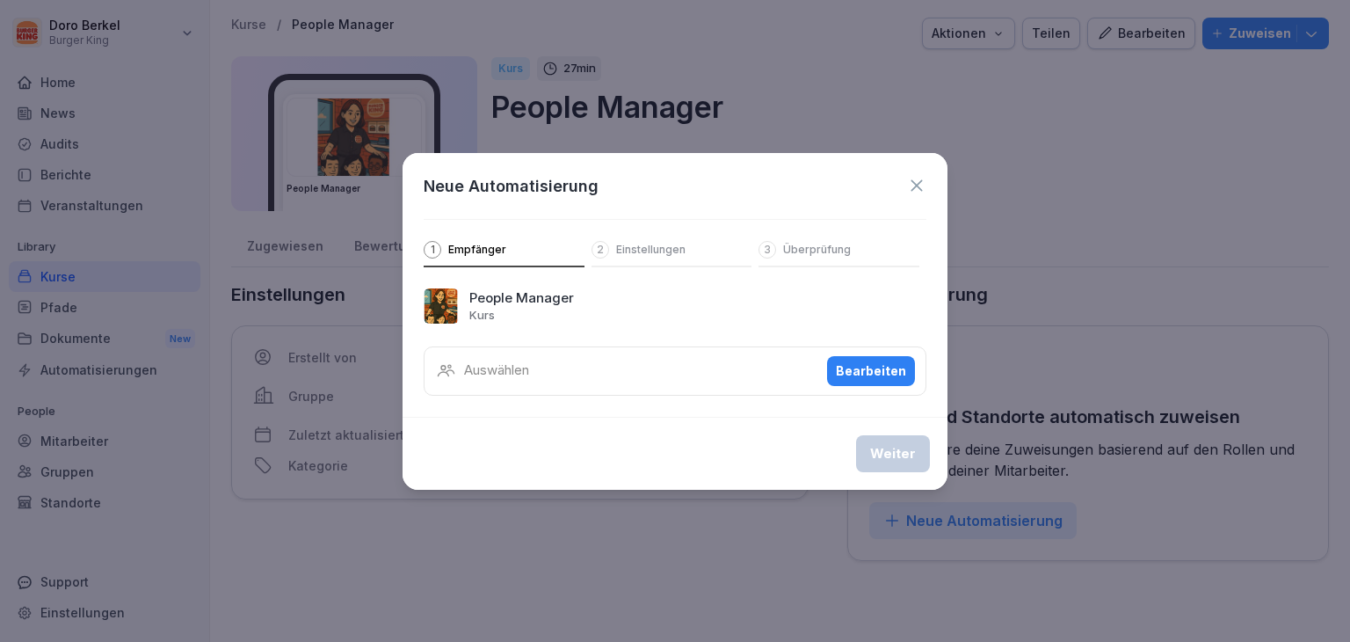
click at [870, 374] on div "Bearbeiten" at bounding box center [871, 370] width 70 height 19
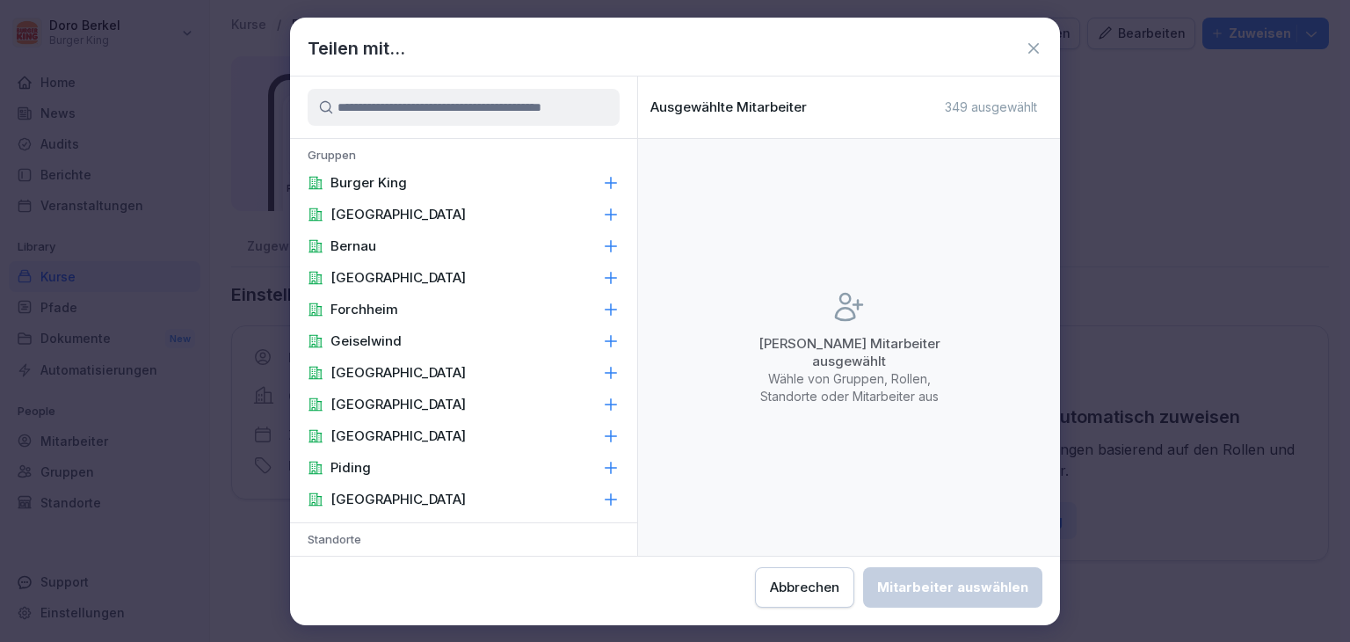
click at [575, 184] on div "Burger King" at bounding box center [463, 183] width 347 height 32
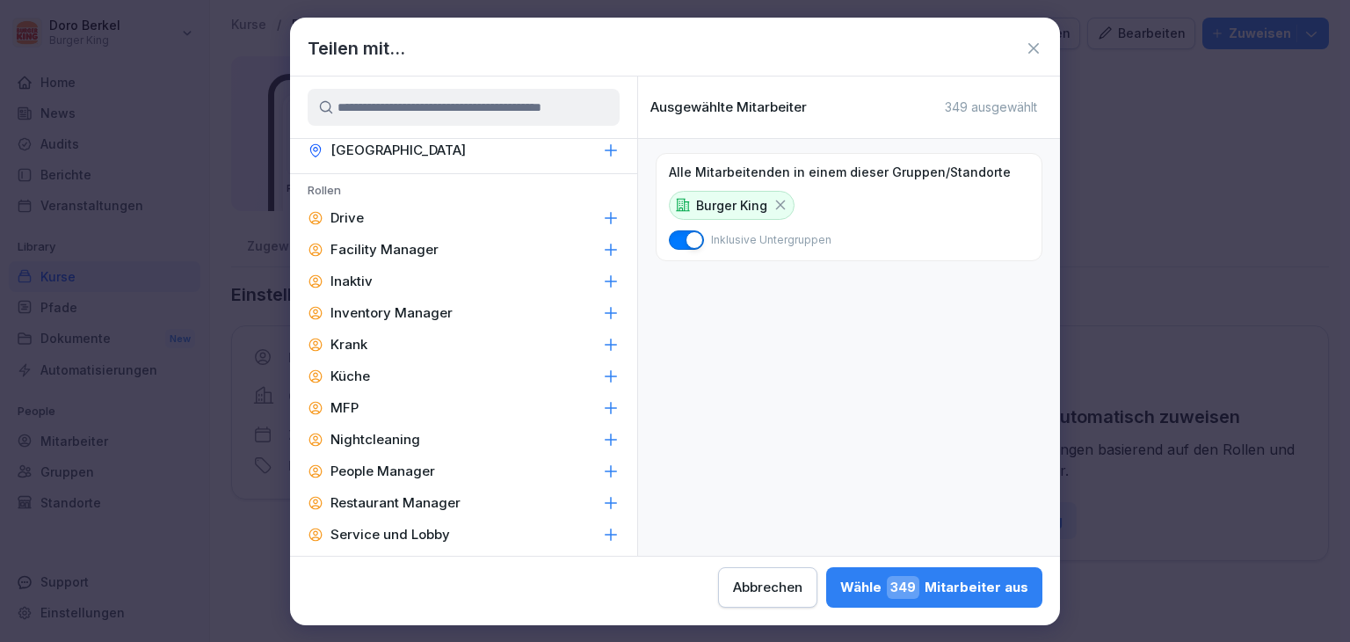
scroll to position [791, 0]
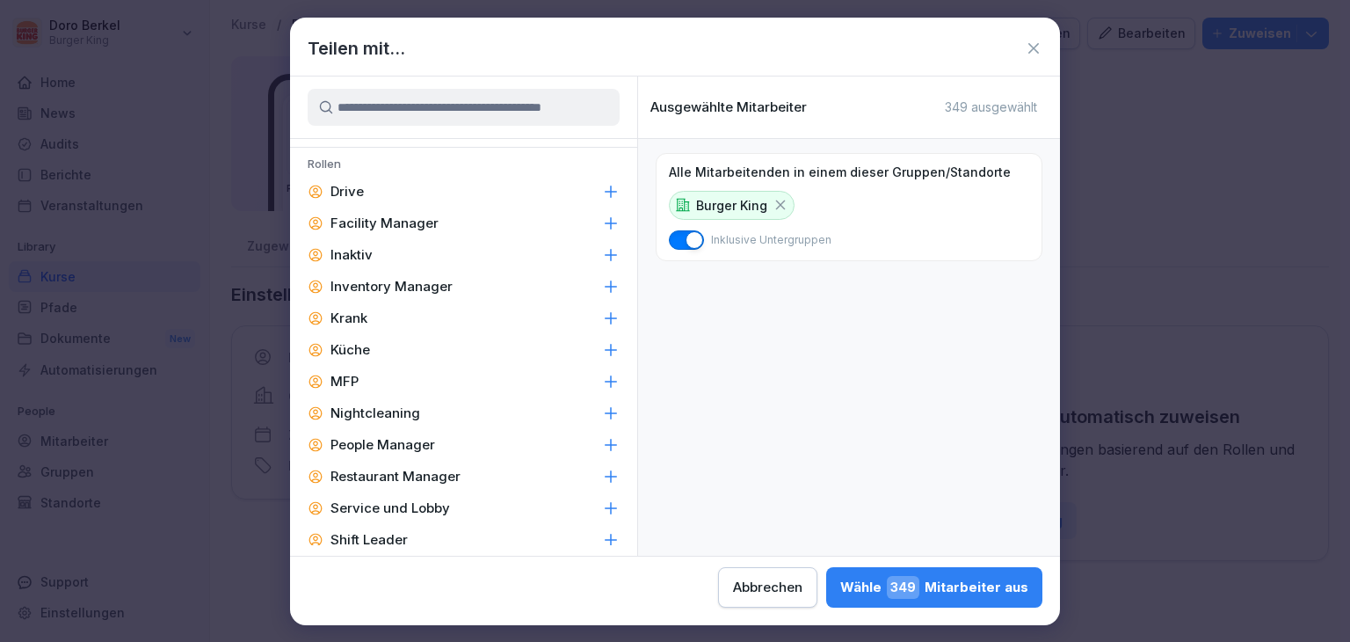
click at [411, 447] on p "People Manager" at bounding box center [383, 445] width 105 height 18
click at [430, 476] on p "Restaurant Manager" at bounding box center [396, 477] width 130 height 18
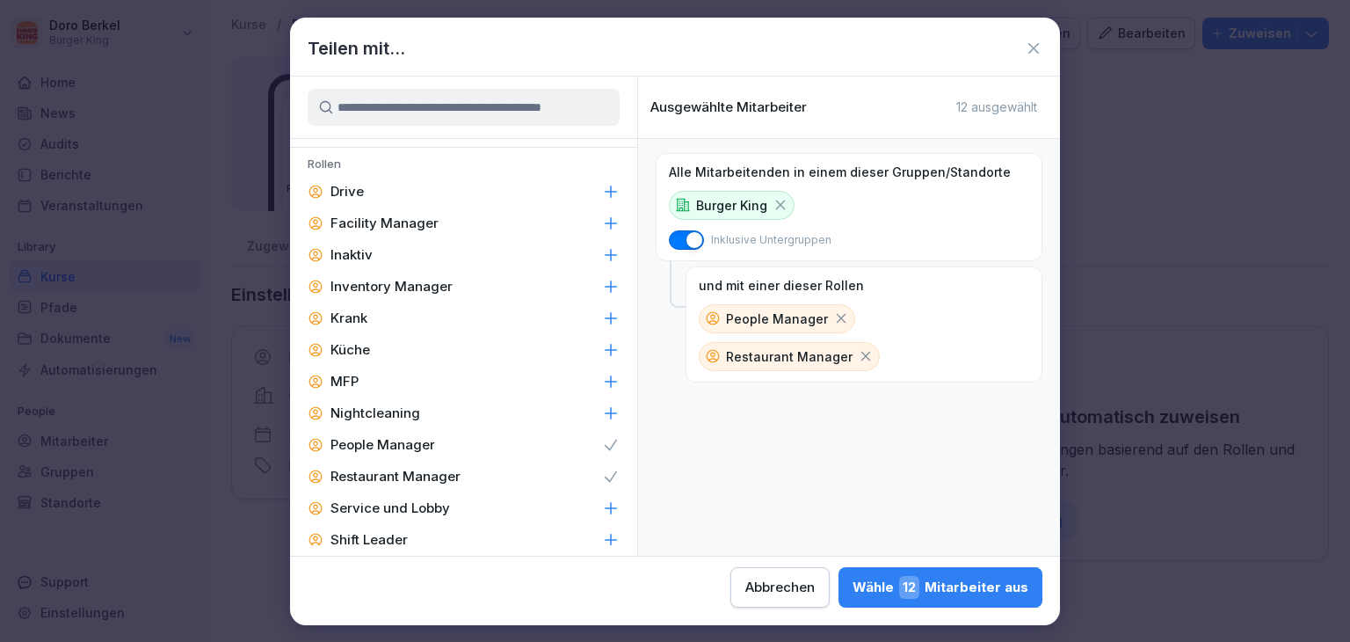
click at [972, 593] on div "Wähle 12 Mitarbeiter aus" at bounding box center [941, 587] width 176 height 23
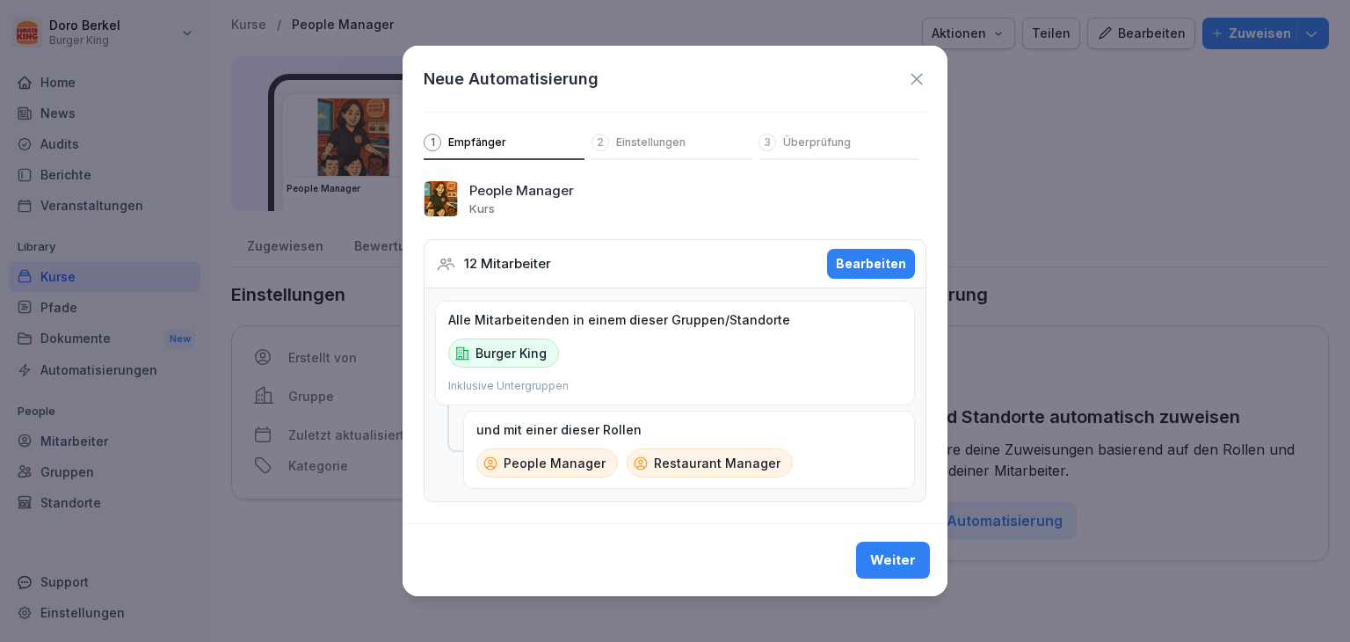
click at [887, 561] on div "Weiter" at bounding box center [893, 559] width 46 height 19
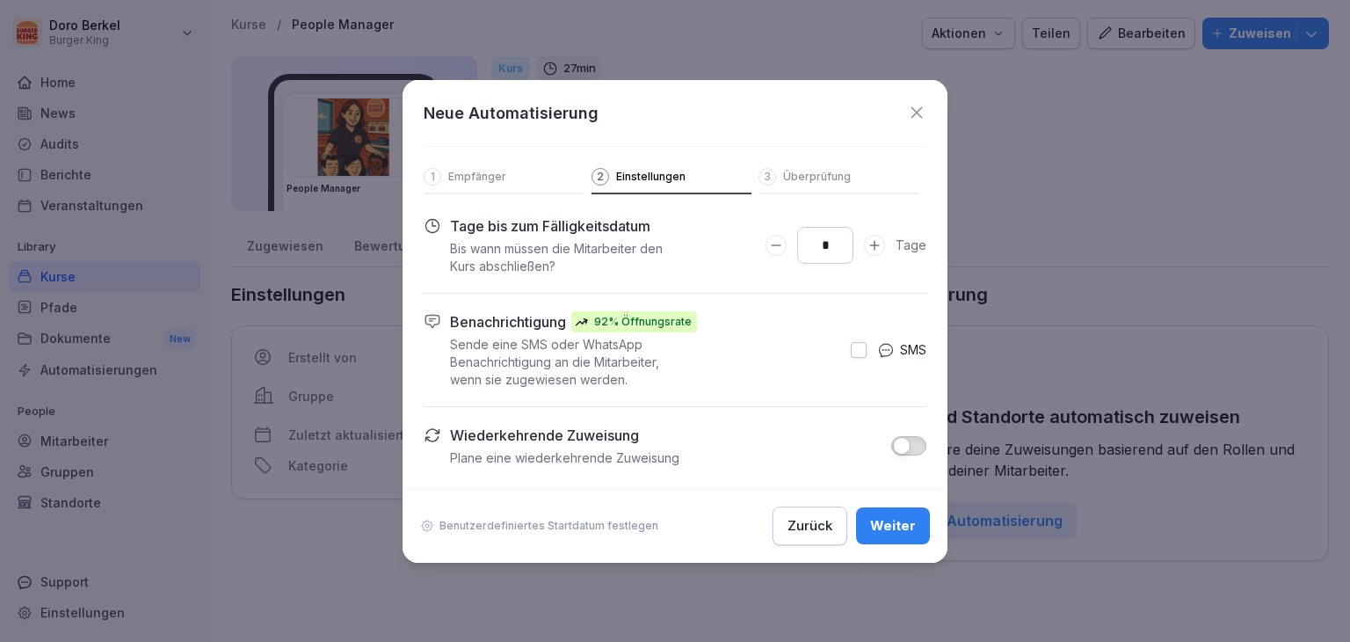
click at [890, 530] on div "Weiter" at bounding box center [893, 525] width 46 height 19
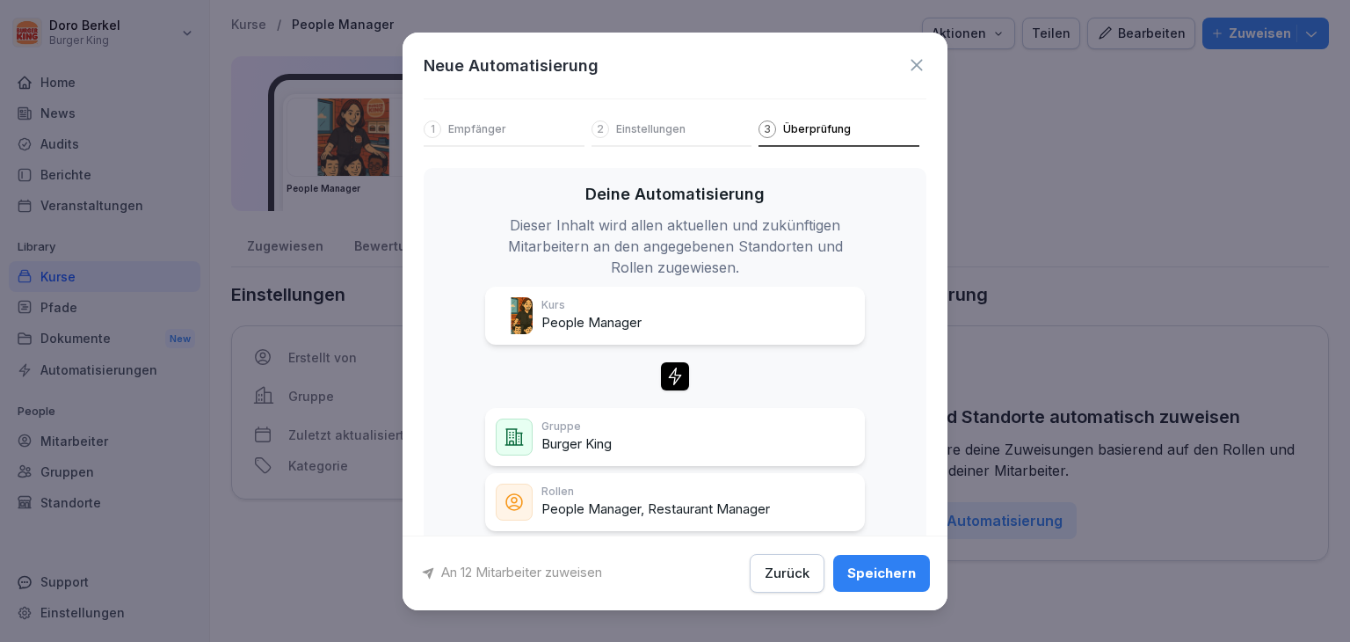
click at [867, 589] on button "Speichern" at bounding box center [881, 573] width 97 height 37
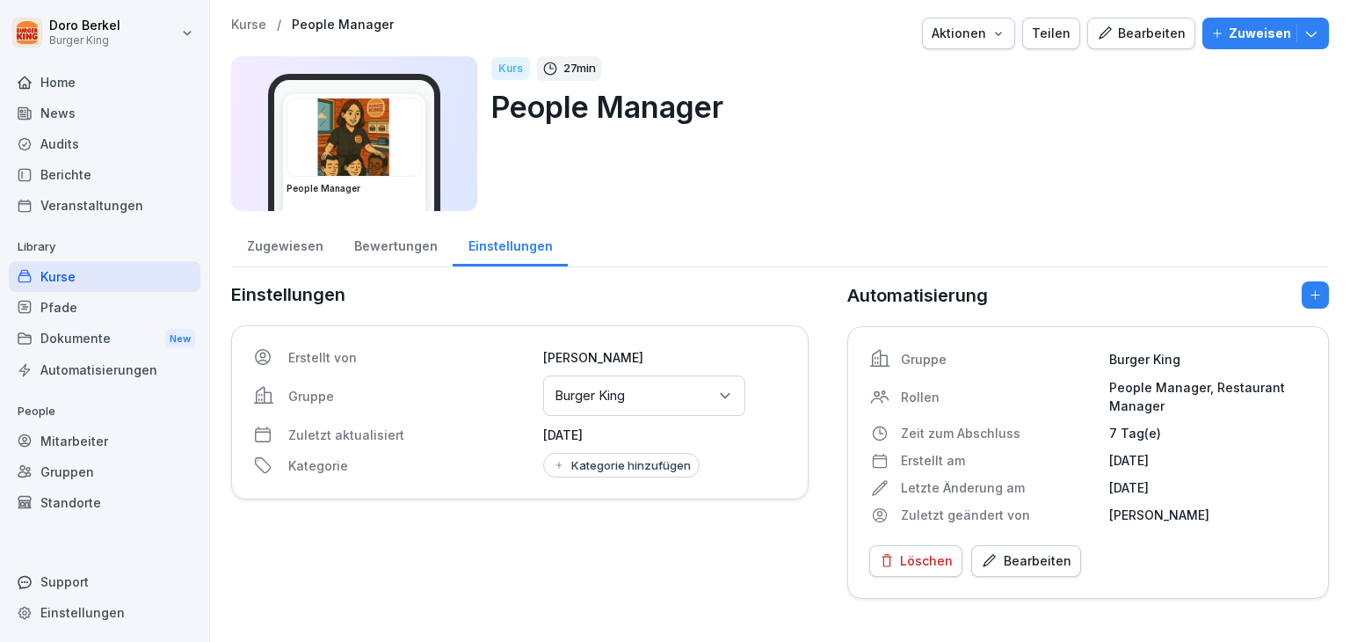
click at [78, 275] on div "Kurse" at bounding box center [105, 276] width 192 height 31
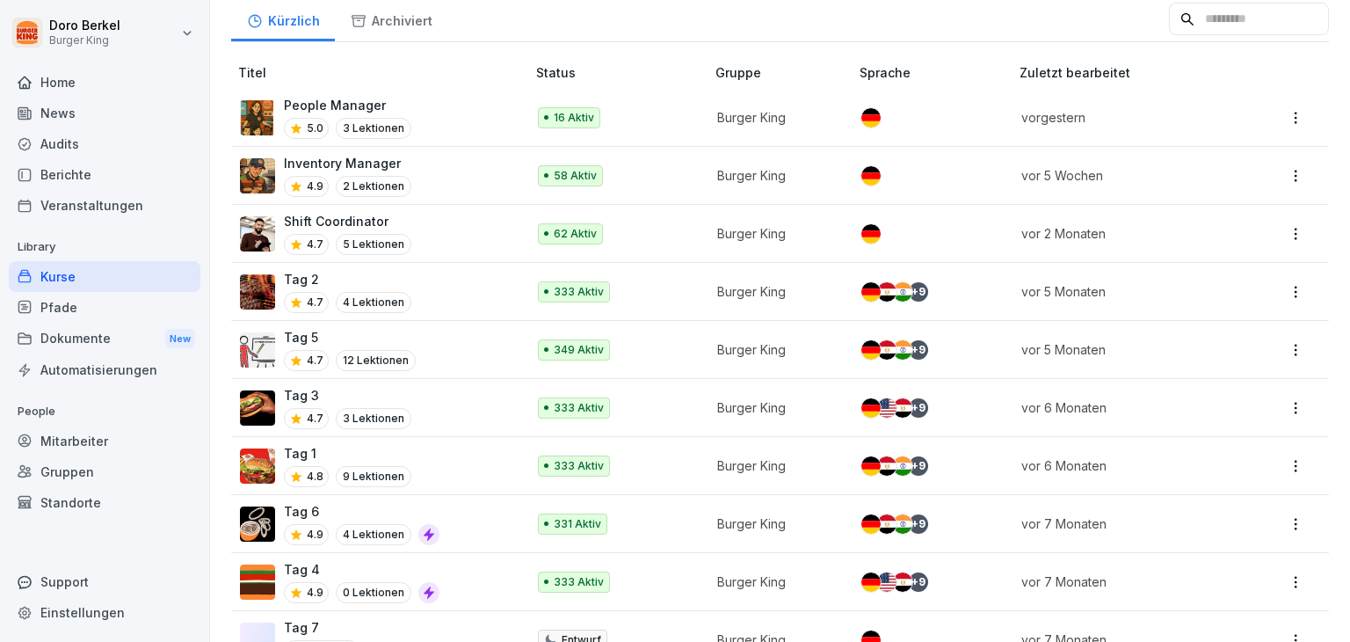
scroll to position [88, 0]
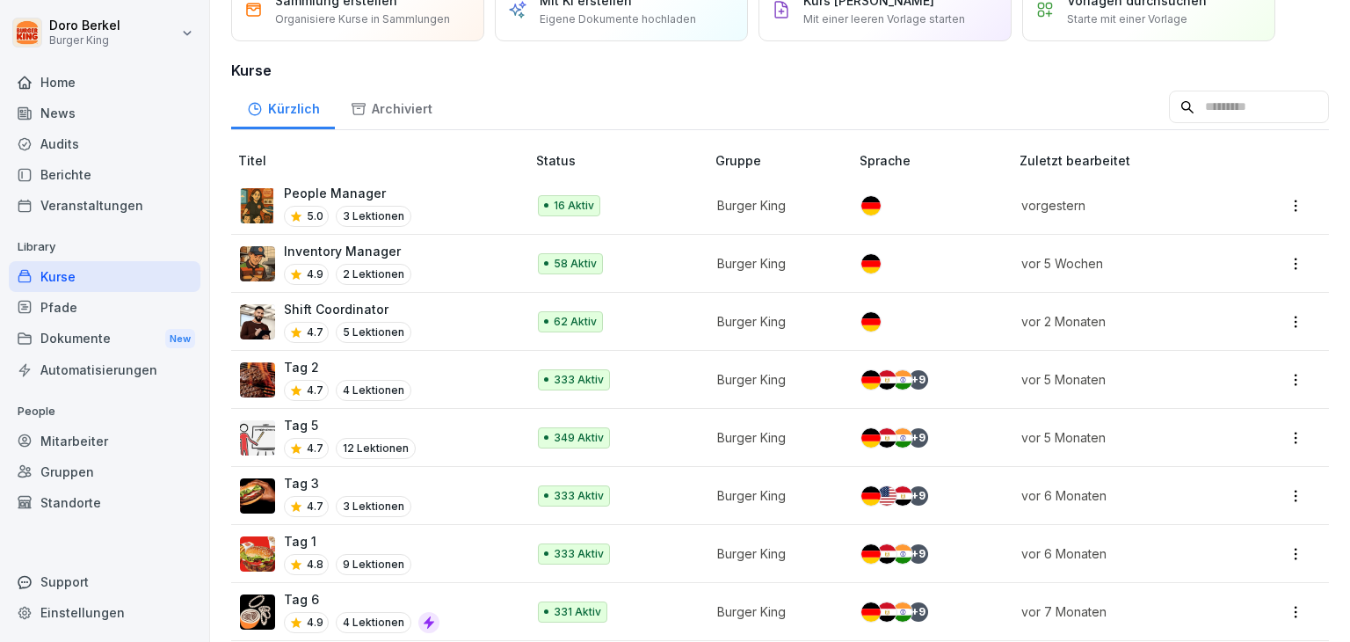
click at [397, 314] on p "Shift Coordinator" at bounding box center [347, 309] width 127 height 18
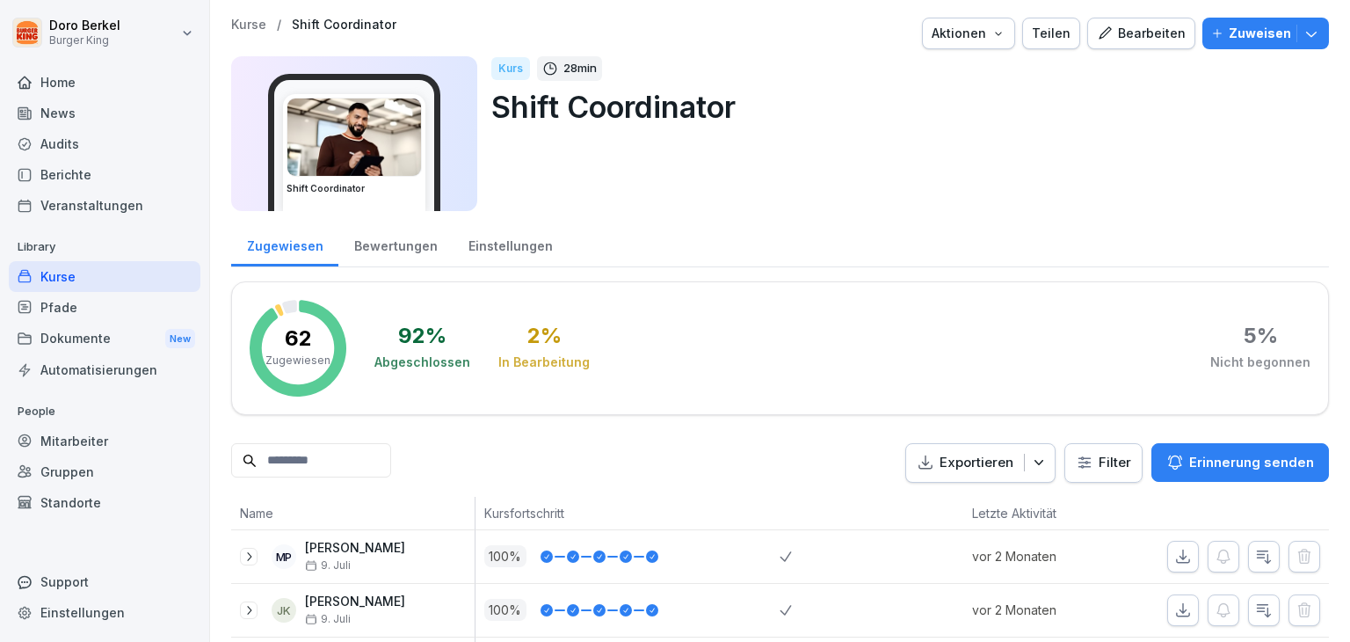
click at [485, 246] on div "Einstellungen" at bounding box center [510, 244] width 115 height 45
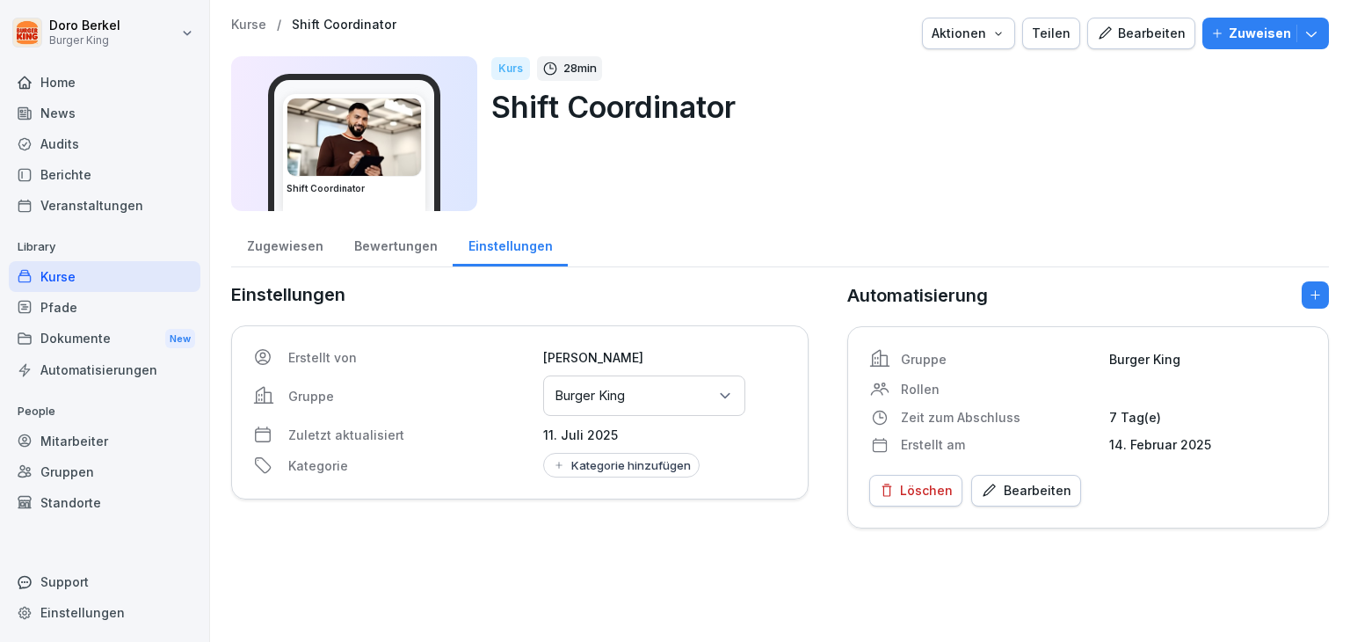
click at [1028, 484] on div "Bearbeiten" at bounding box center [1026, 490] width 91 height 19
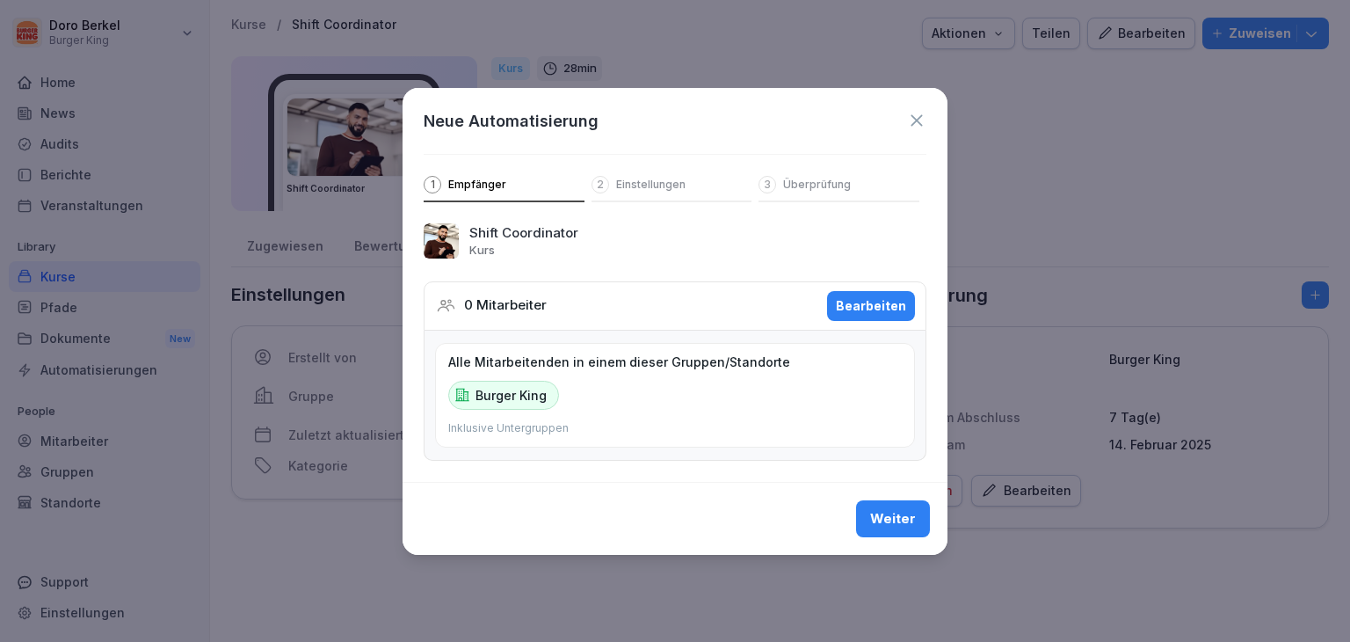
click at [869, 305] on div "Bearbeiten" at bounding box center [871, 305] width 70 height 19
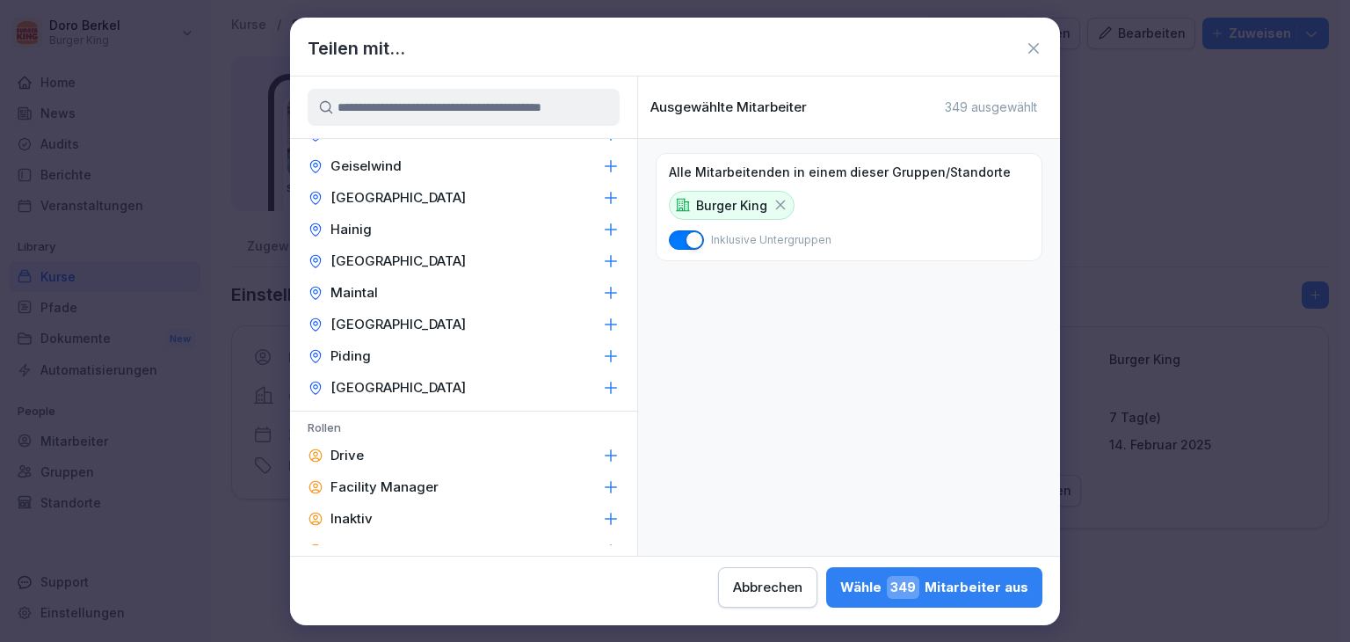
scroll to position [615, 0]
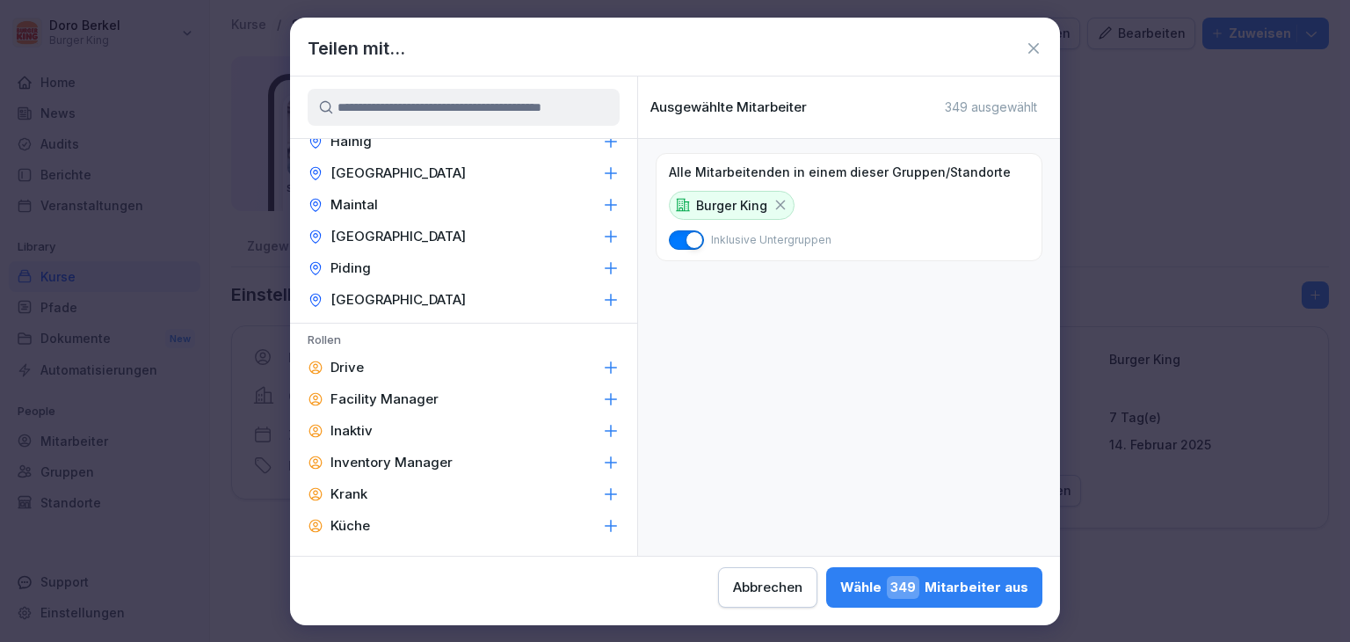
click at [444, 397] on div "Facility Manager" at bounding box center [463, 399] width 347 height 32
click at [440, 460] on p "Inventory Manager" at bounding box center [392, 463] width 122 height 18
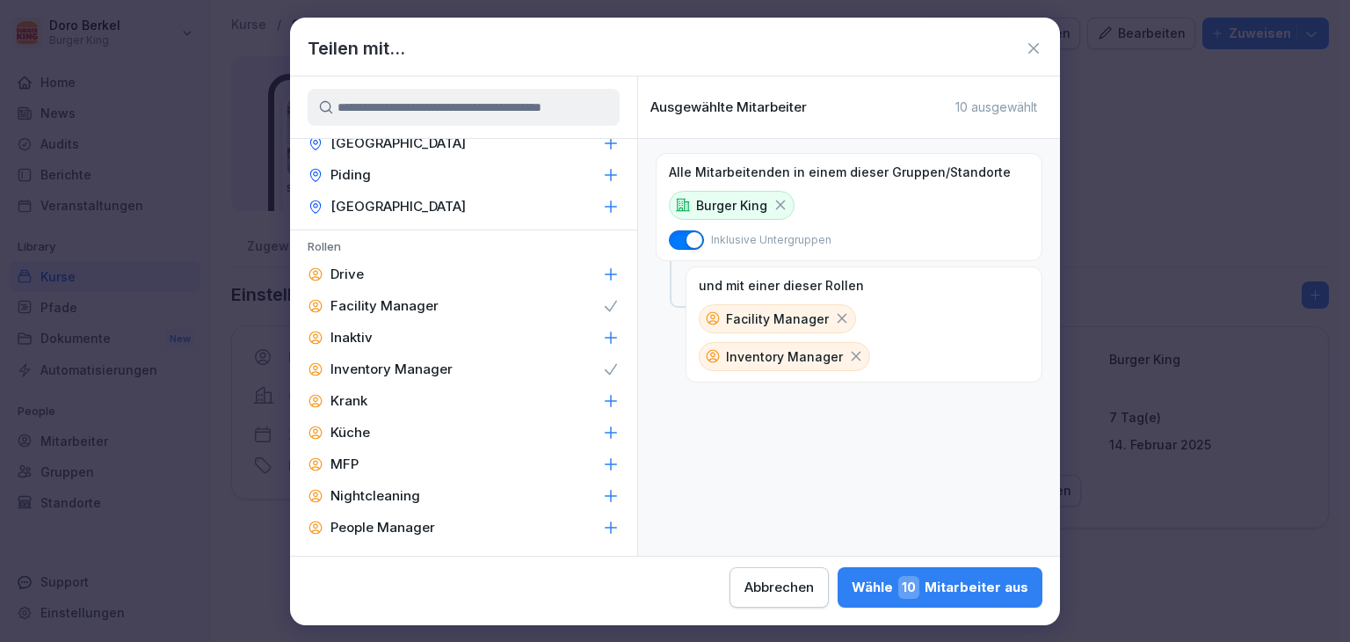
scroll to position [791, 0]
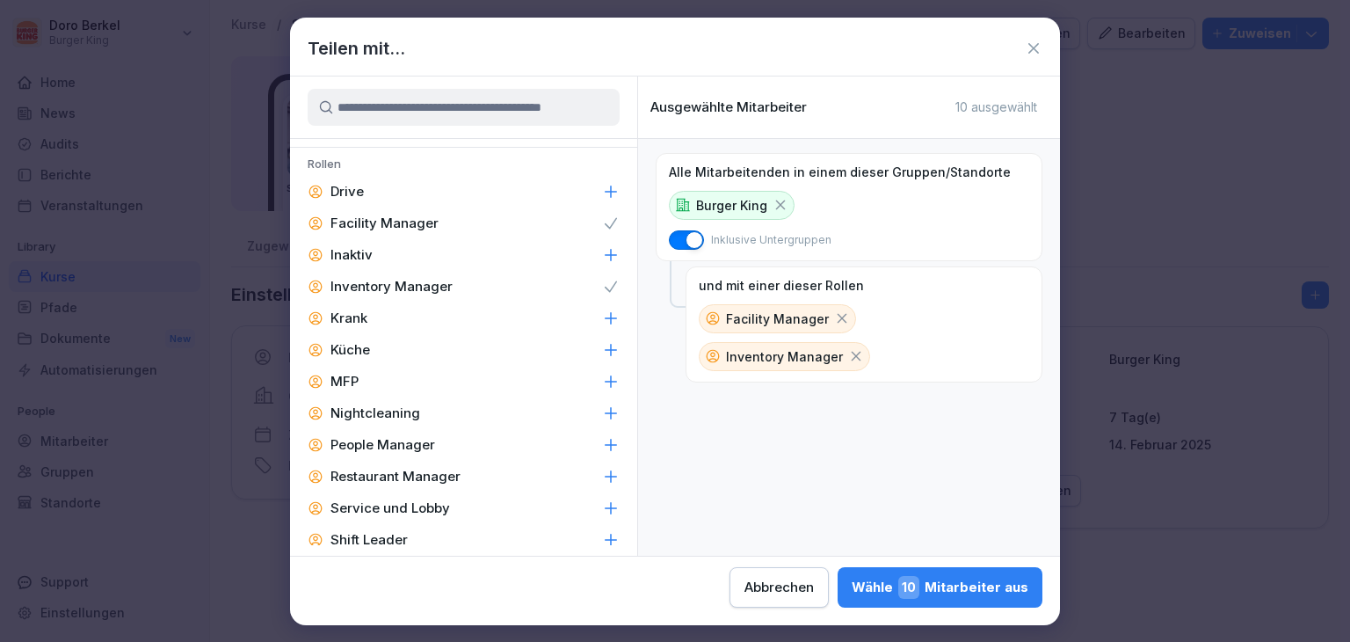
click at [449, 452] on div "People Manager" at bounding box center [463, 445] width 347 height 32
click at [455, 475] on p "Restaurant Manager" at bounding box center [396, 477] width 130 height 18
click at [434, 535] on div "Shift Leader" at bounding box center [463, 540] width 347 height 32
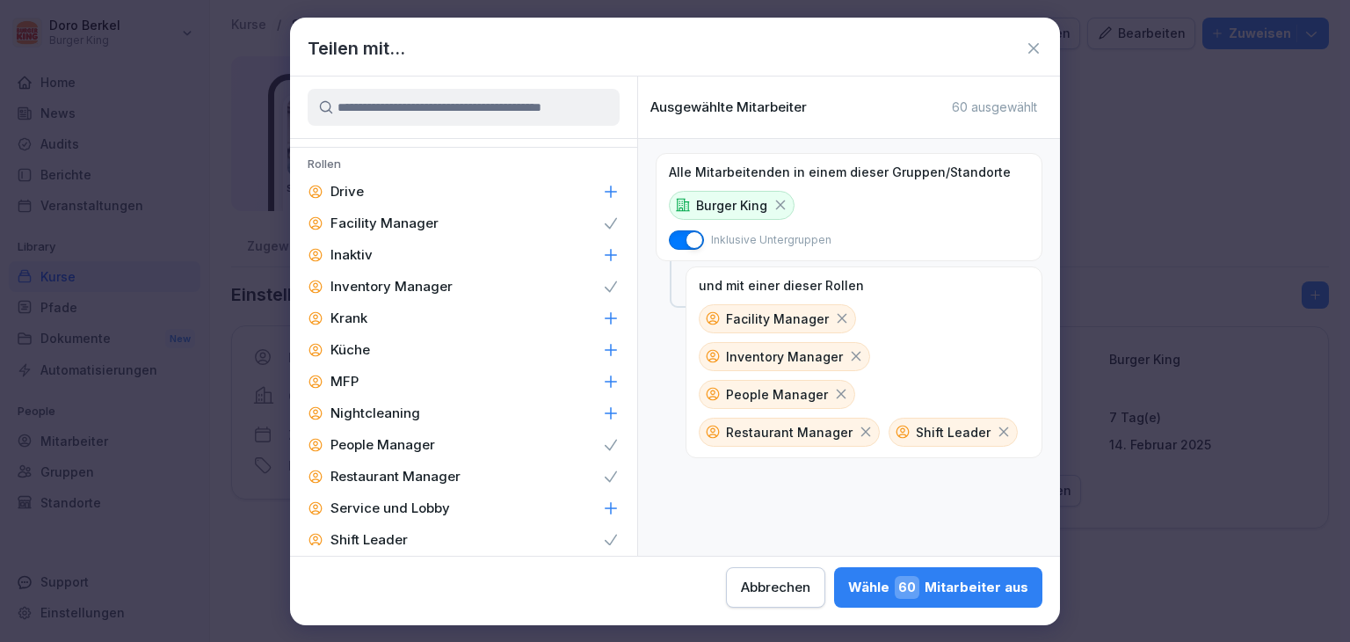
click at [920, 589] on span "60" at bounding box center [907, 587] width 25 height 23
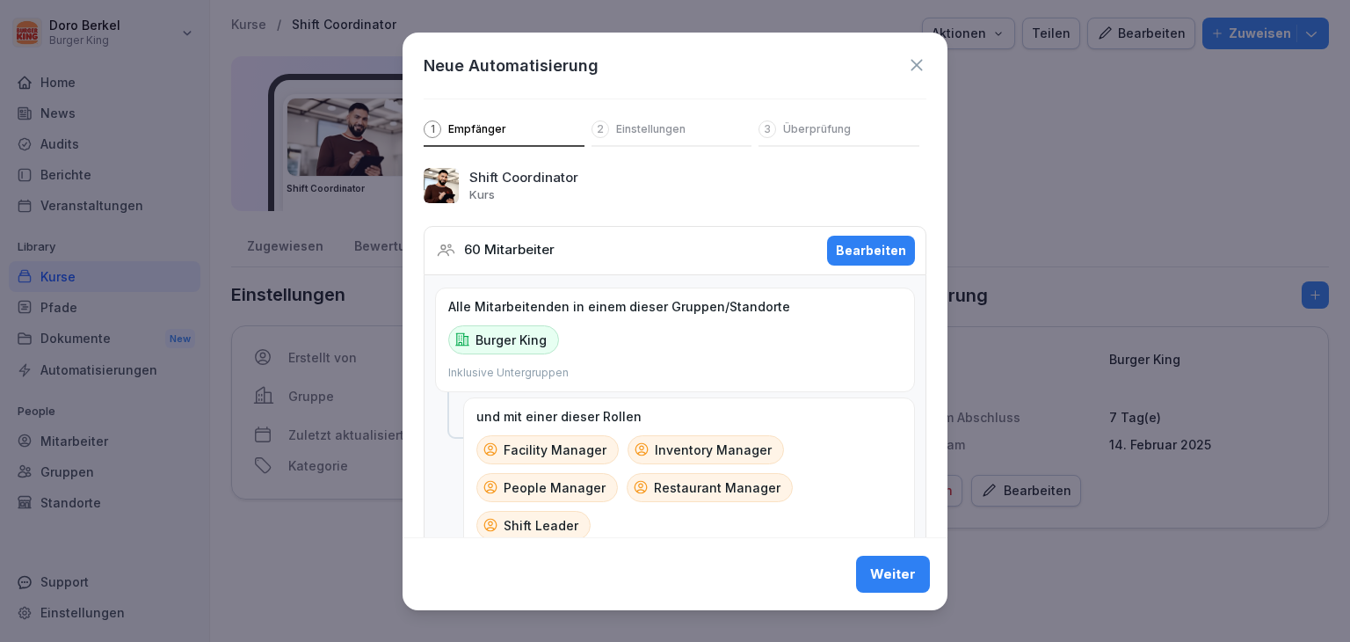
click at [894, 578] on div "Weiter" at bounding box center [893, 573] width 46 height 19
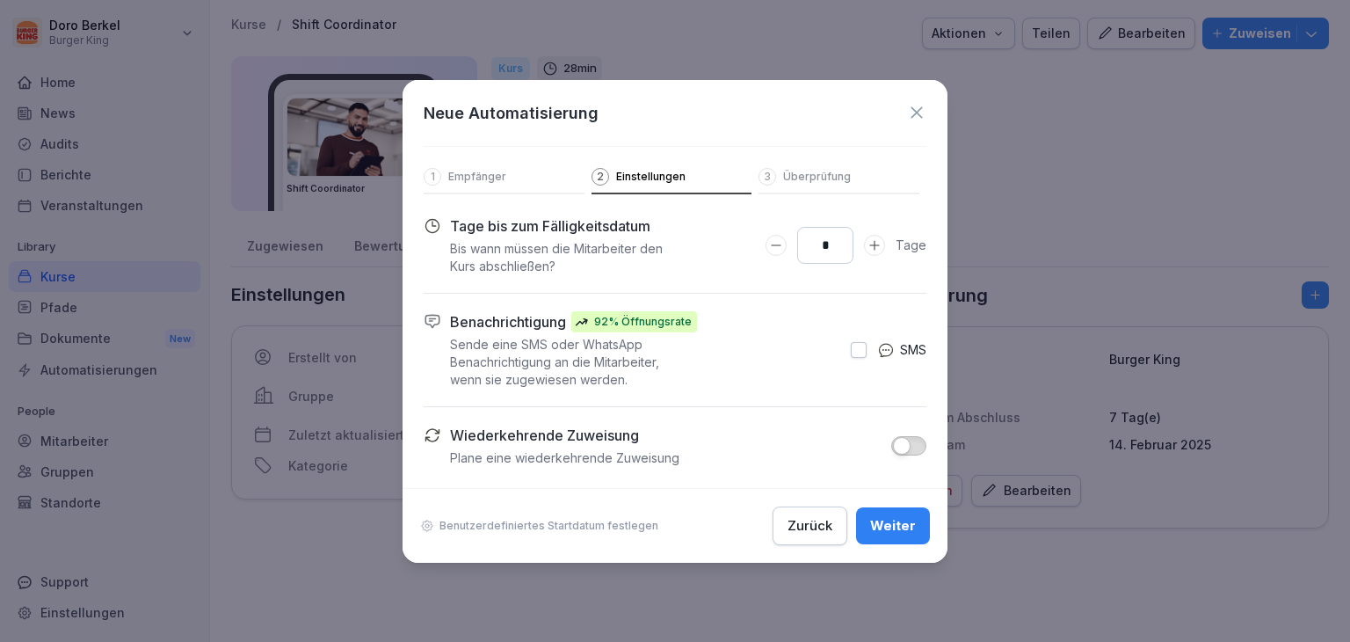
click at [887, 529] on div "Weiter" at bounding box center [893, 525] width 46 height 19
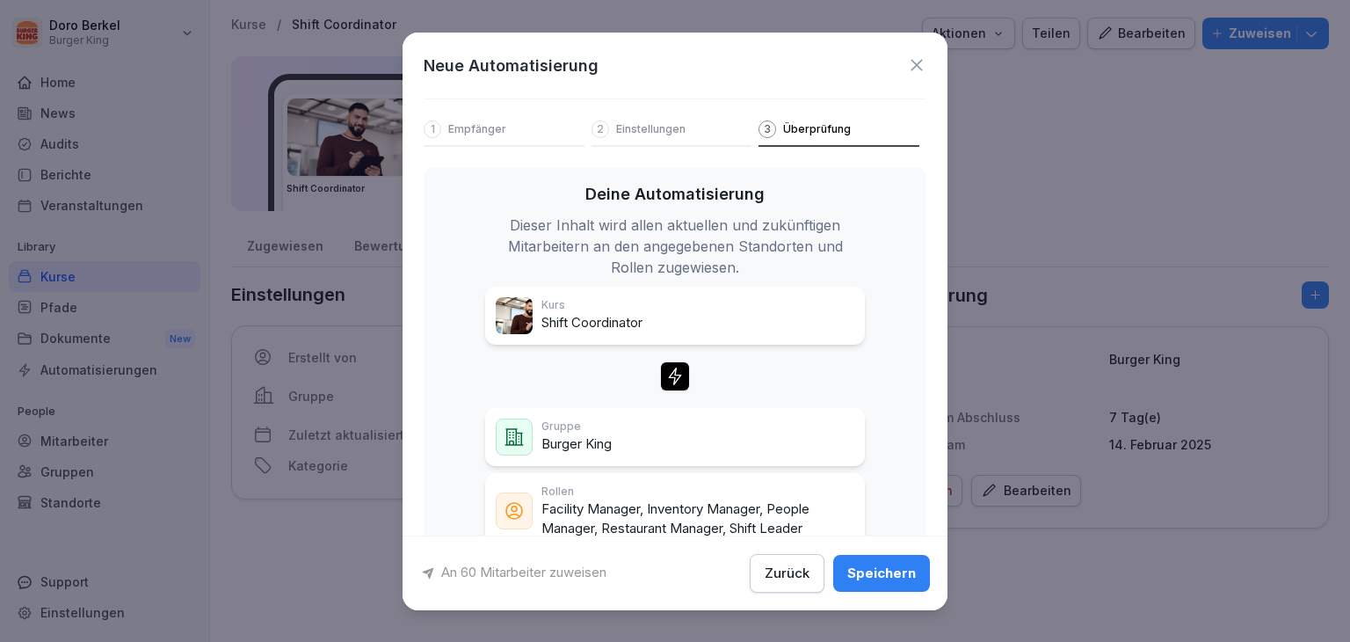
click at [876, 576] on div "Speichern" at bounding box center [882, 573] width 69 height 19
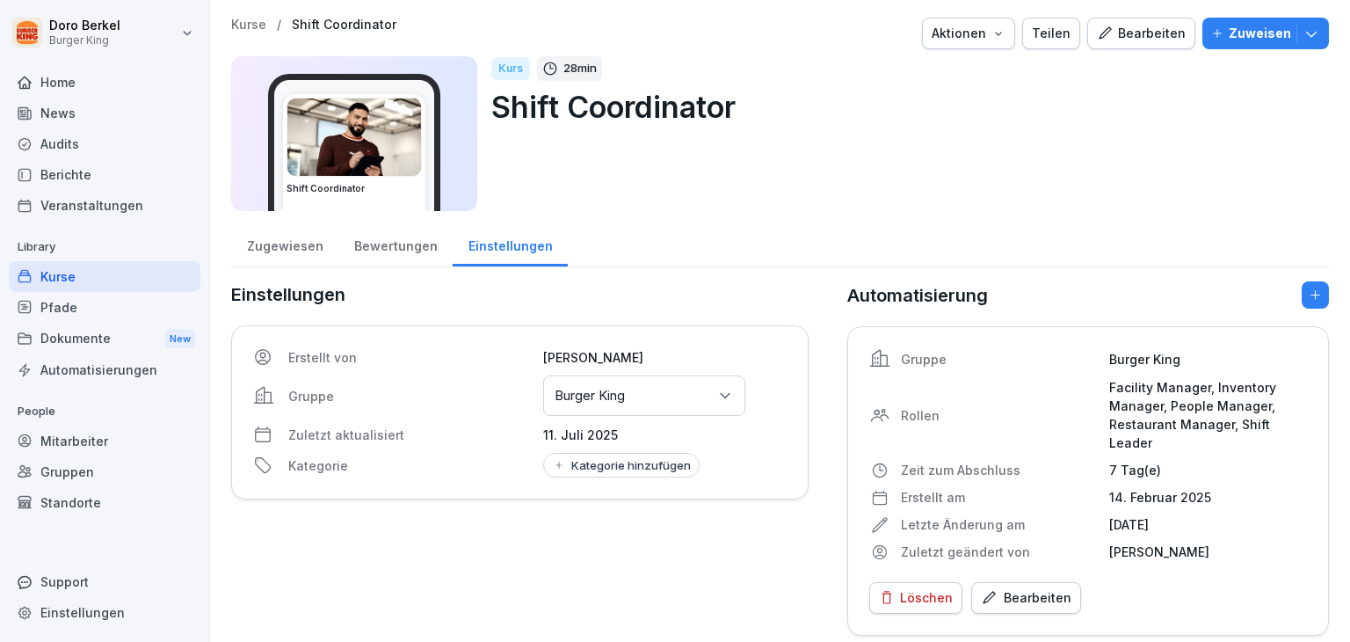
click at [283, 240] on div "Zugewiesen" at bounding box center [284, 244] width 107 height 45
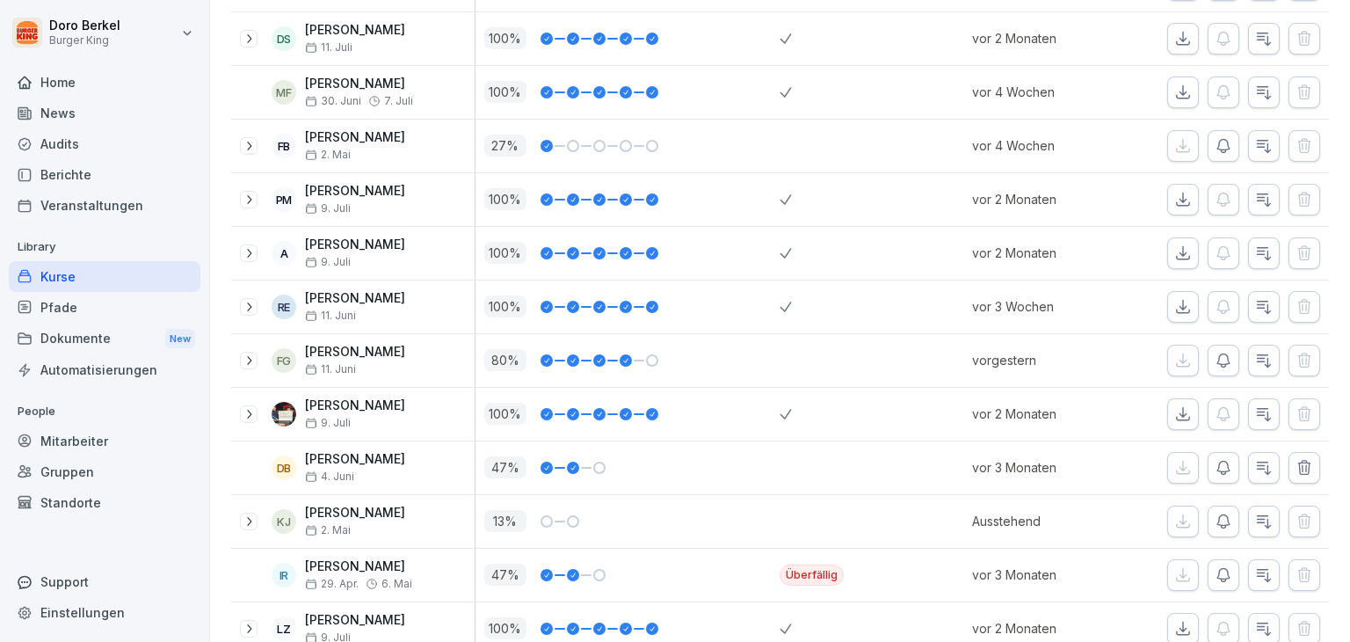
scroll to position [2384, 0]
